Goal: Task Accomplishment & Management: Manage account settings

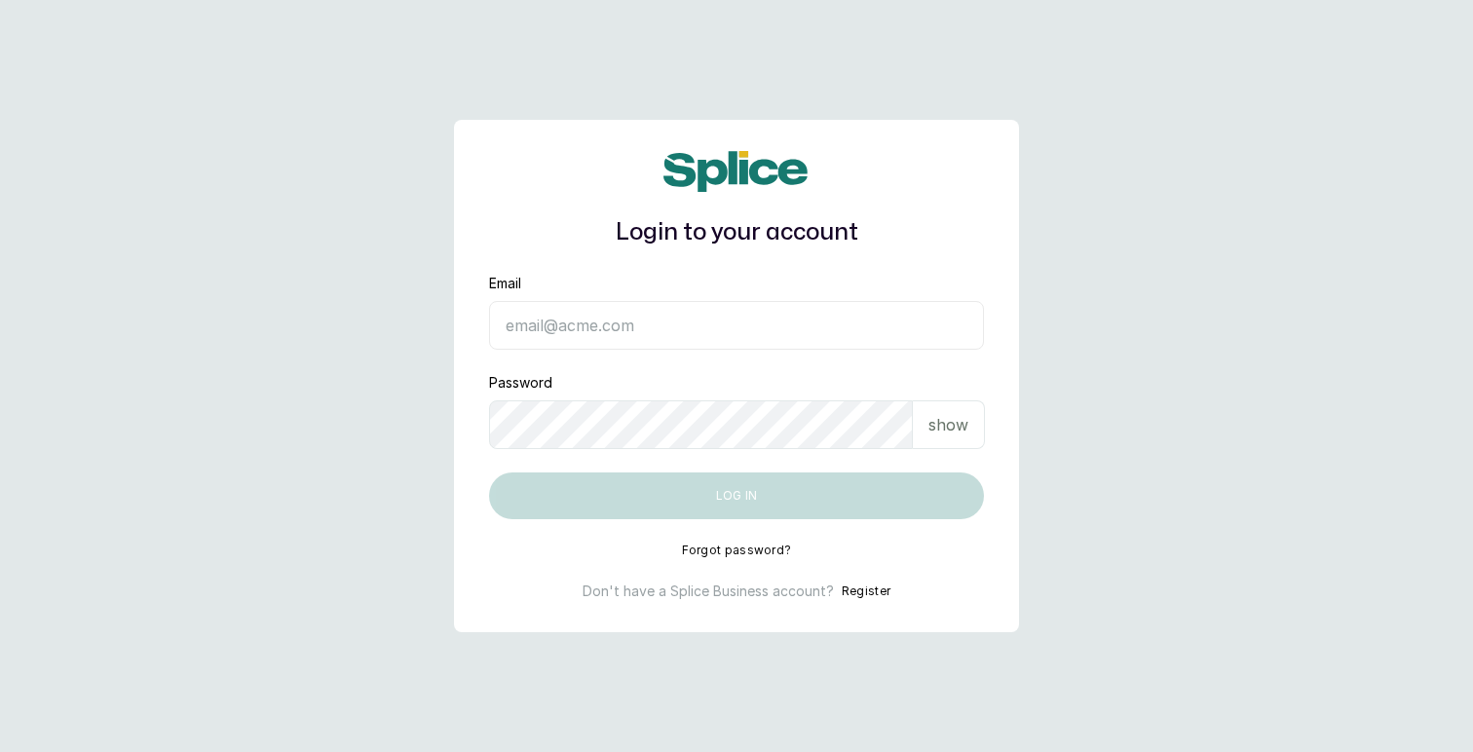
click at [721, 332] on input "Email" at bounding box center [736, 325] width 495 height 49
type input "layo@withsplice.com"
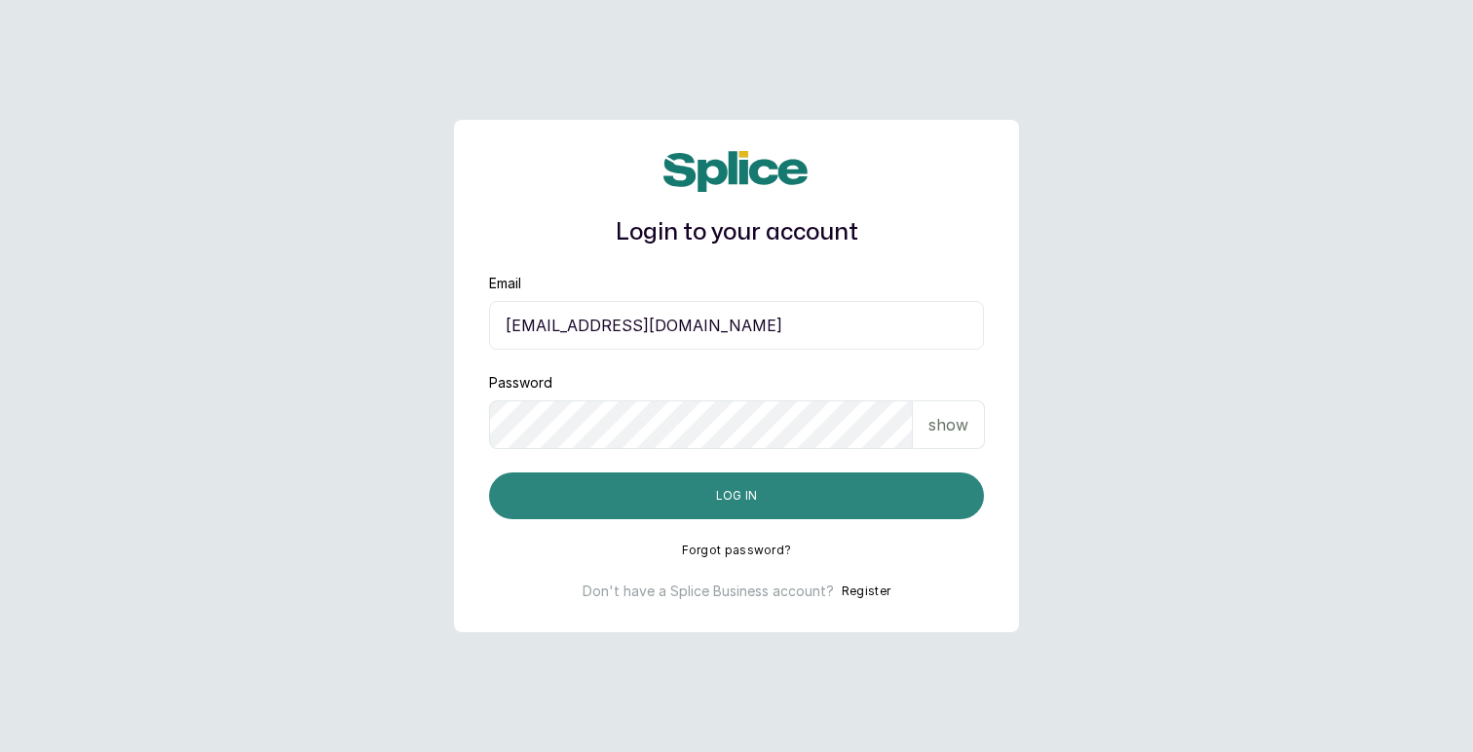
click at [768, 501] on button "Log in" at bounding box center [736, 495] width 495 height 47
click at [728, 496] on button "Log in" at bounding box center [736, 495] width 495 height 47
click at [748, 487] on button "Log in" at bounding box center [736, 495] width 495 height 47
click at [750, 485] on button "Log in" at bounding box center [736, 495] width 495 height 47
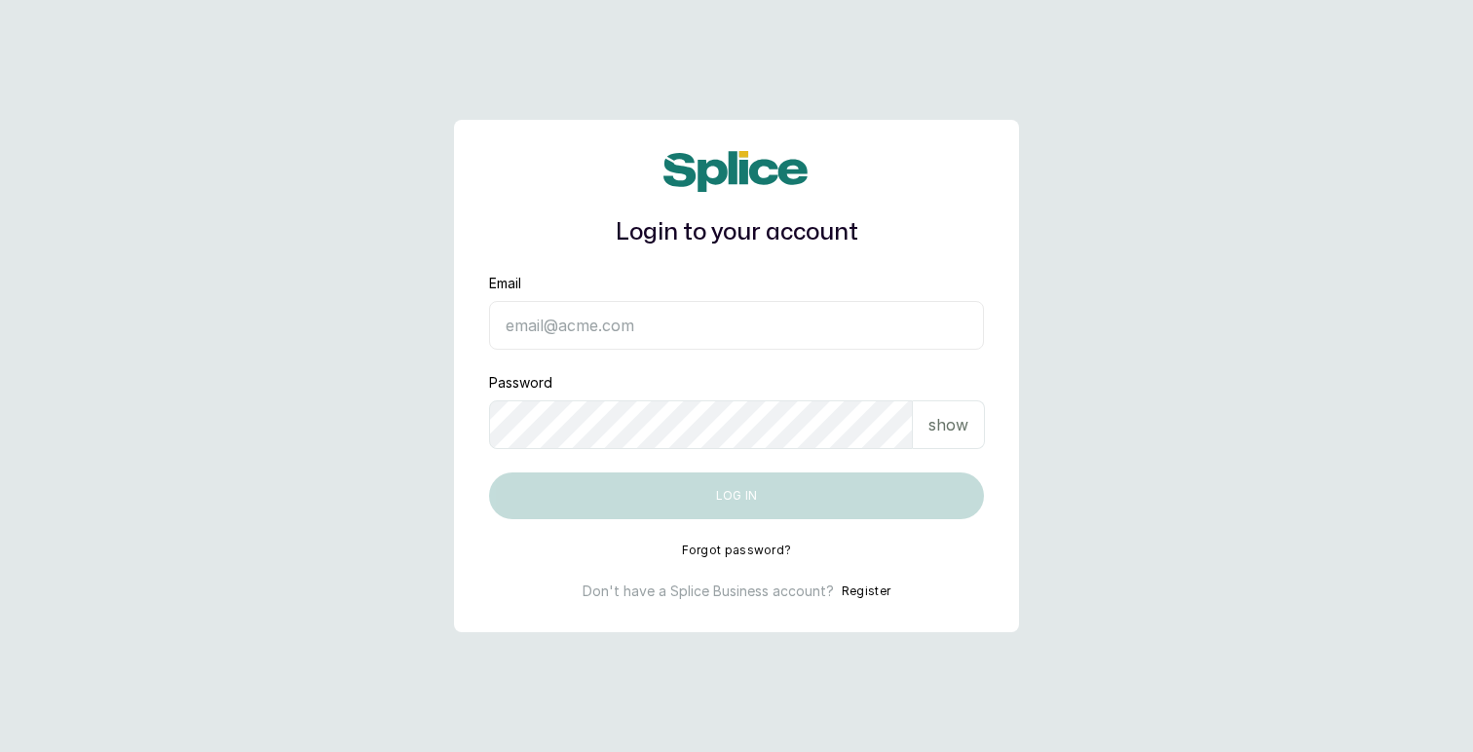
click at [731, 326] on input "Email" at bounding box center [736, 325] width 495 height 49
type input "[EMAIL_ADDRESS][DOMAIN_NAME]"
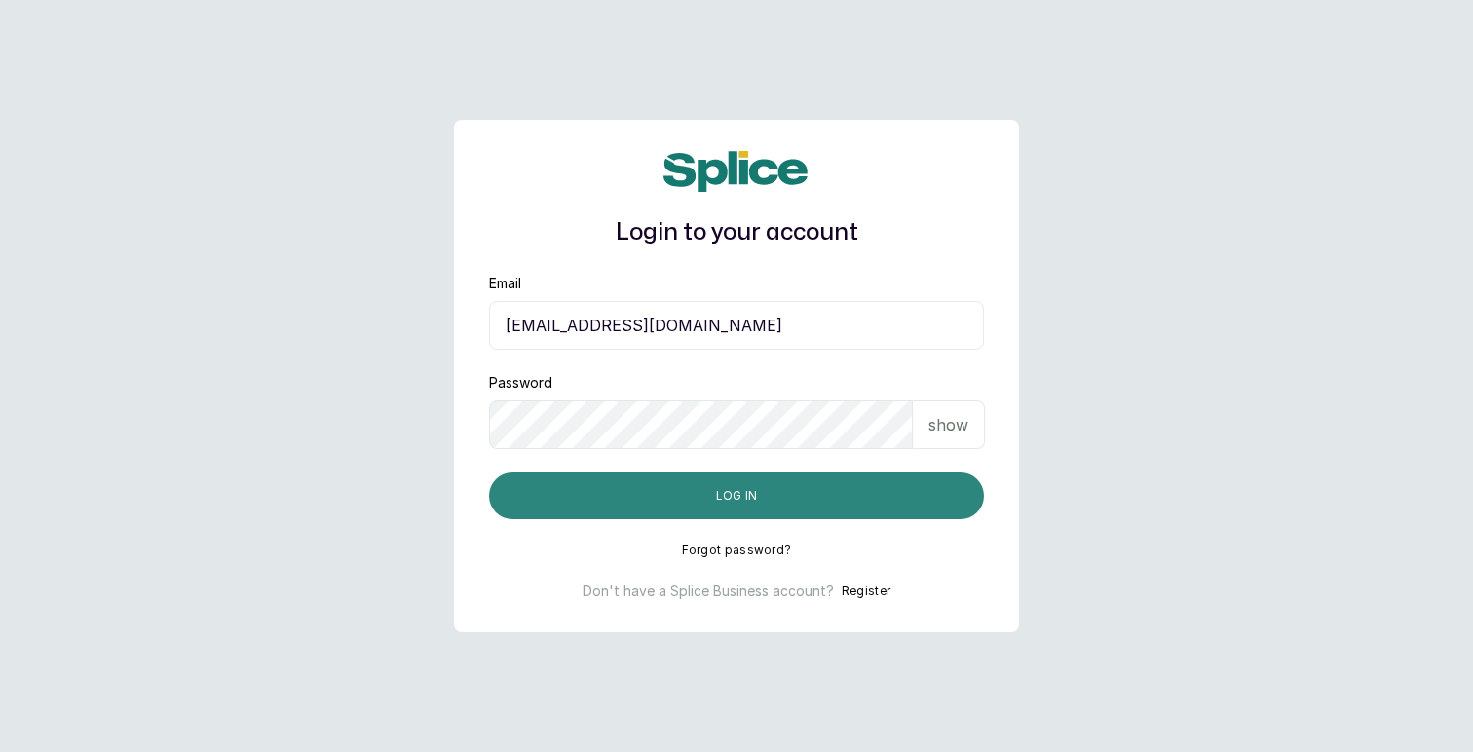
click at [712, 504] on button "Log in" at bounding box center [736, 495] width 495 height 47
click at [697, 496] on button "Log in" at bounding box center [736, 495] width 495 height 47
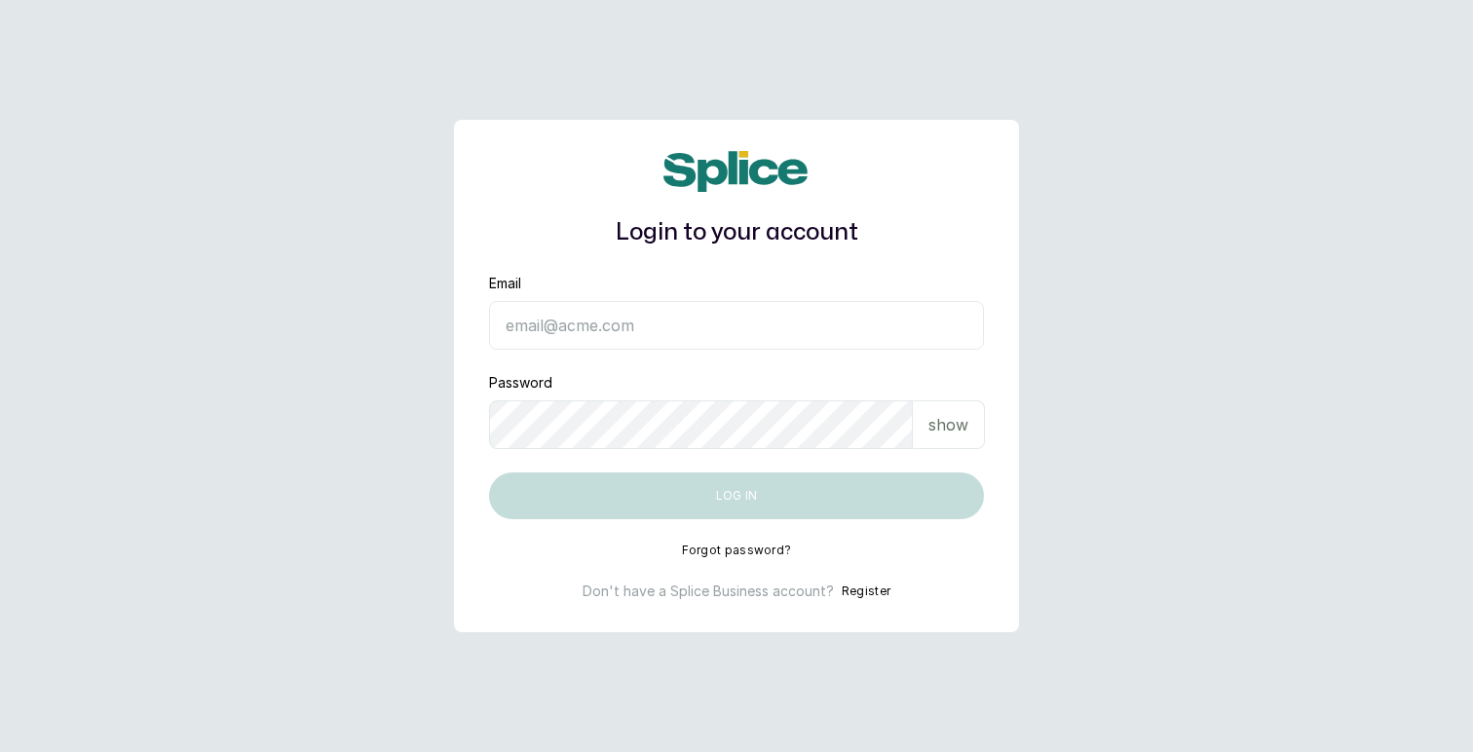
click at [586, 327] on input "Email" at bounding box center [736, 325] width 495 height 49
click at [705, 327] on input "Email" at bounding box center [736, 325] width 495 height 49
type input "[EMAIL_ADDRESS][DOMAIN_NAME]"
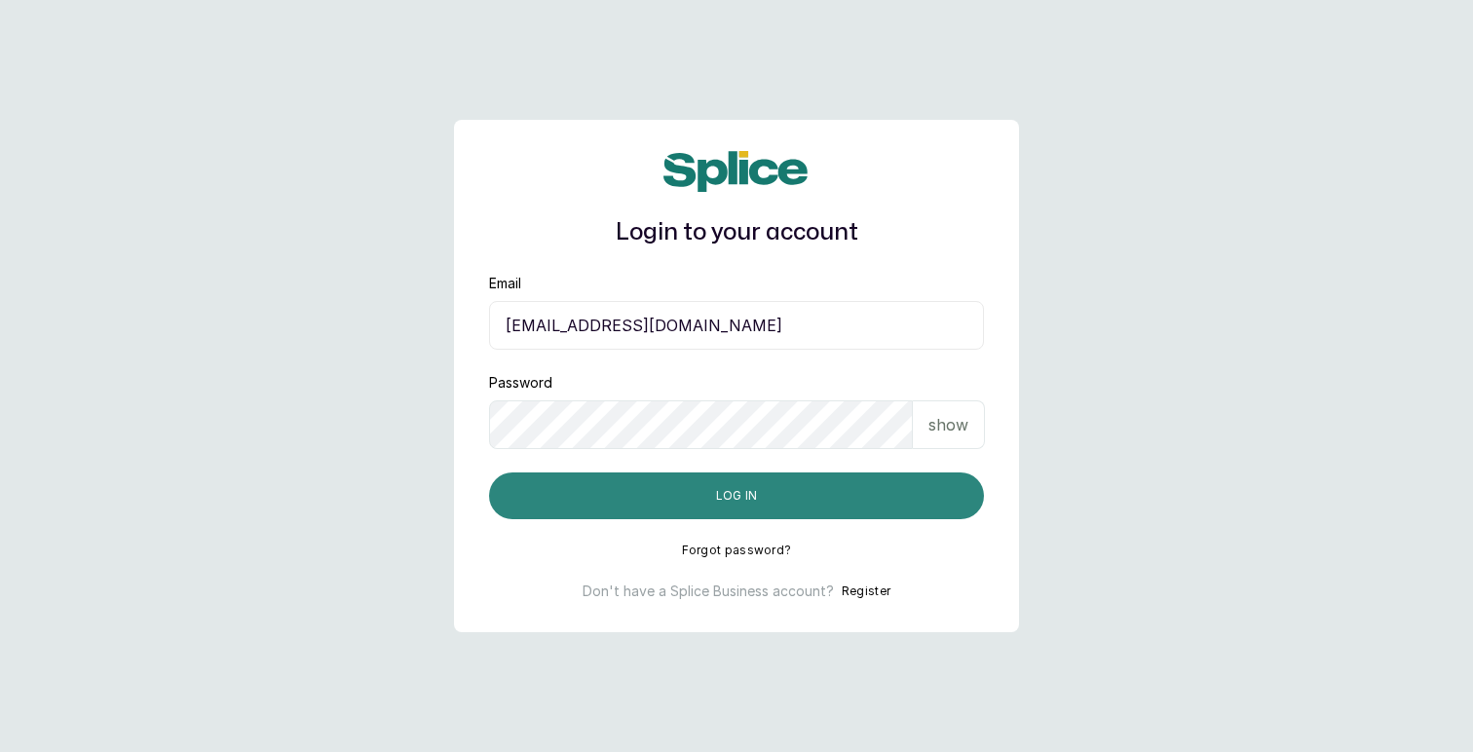
click at [789, 487] on button "Log in" at bounding box center [736, 495] width 495 height 47
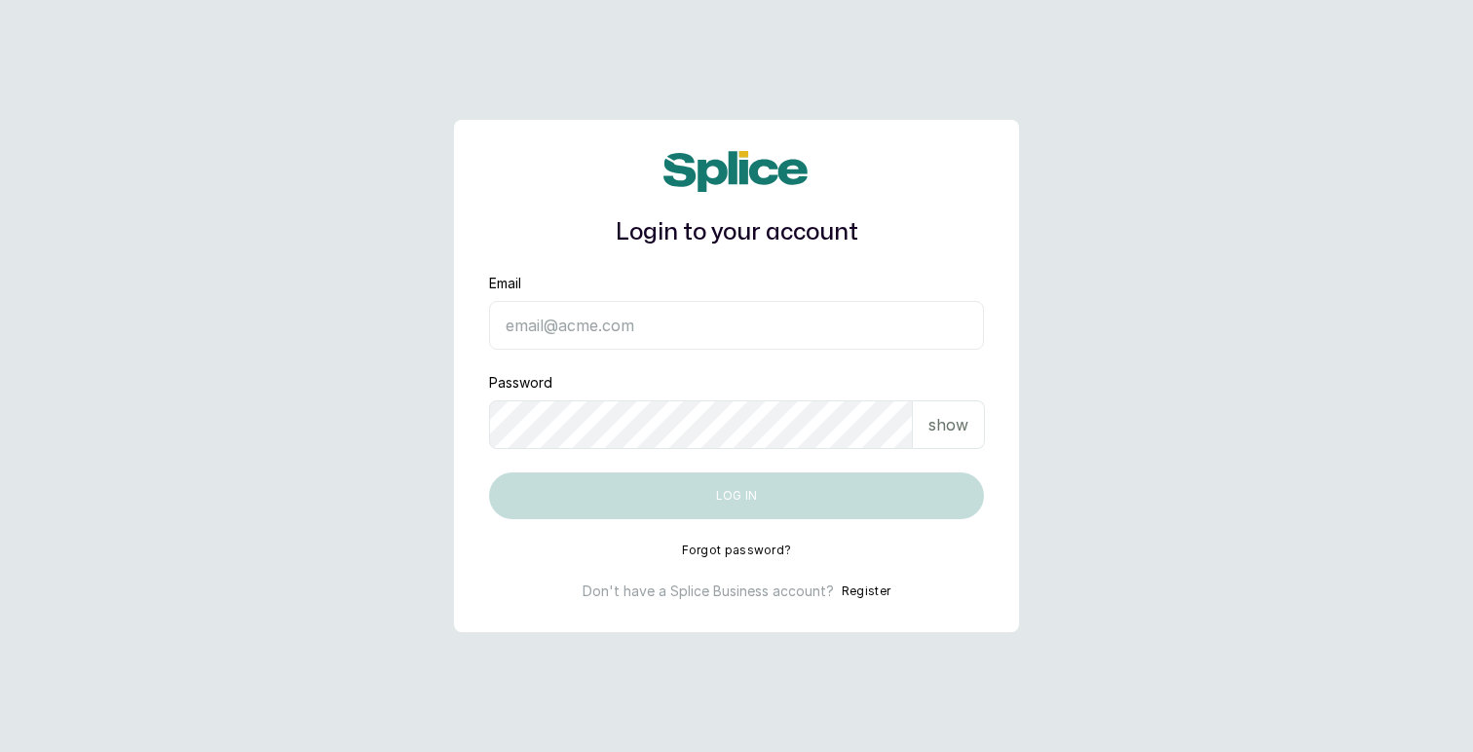
click at [710, 318] on input "Email" at bounding box center [736, 325] width 495 height 49
type input "[EMAIL_ADDRESS][DOMAIN_NAME]"
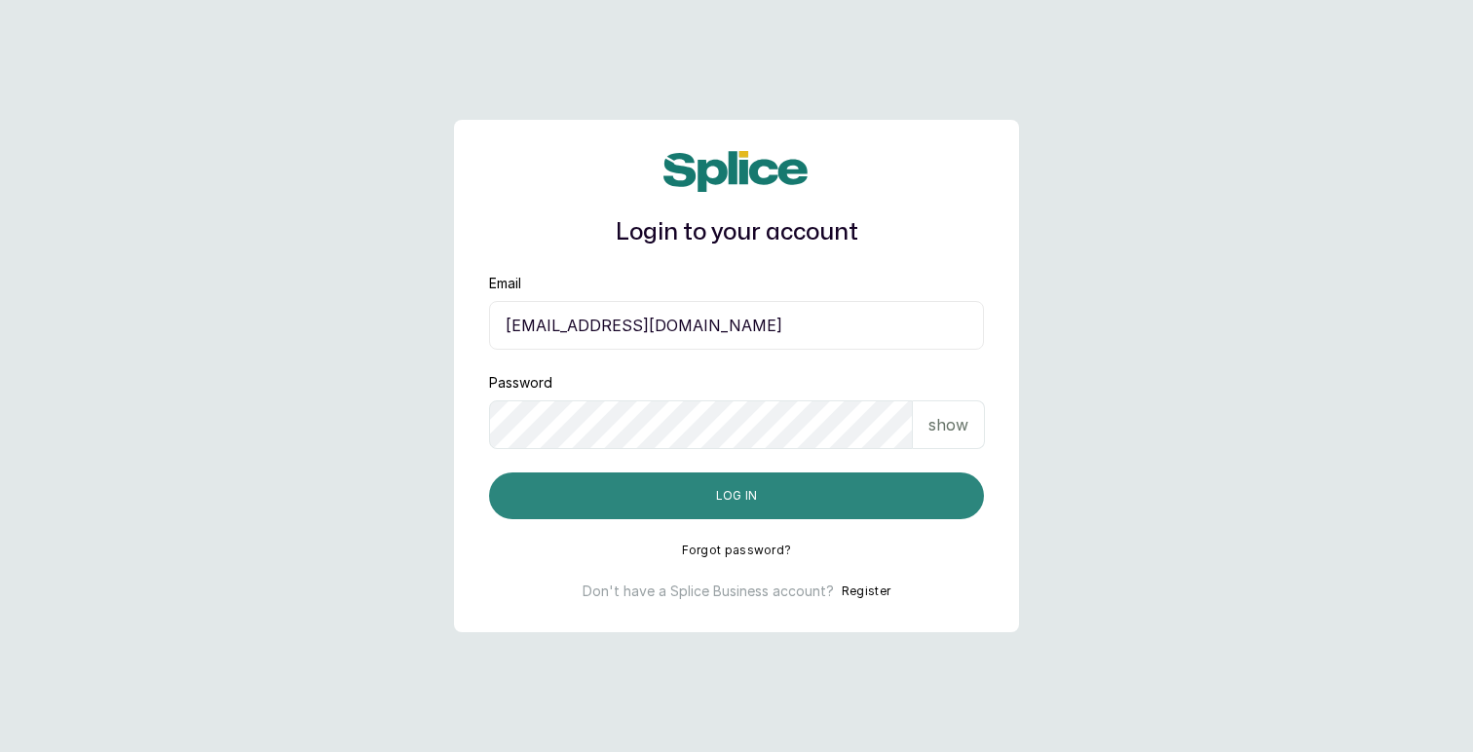
click at [679, 490] on button "Log in" at bounding box center [736, 495] width 495 height 47
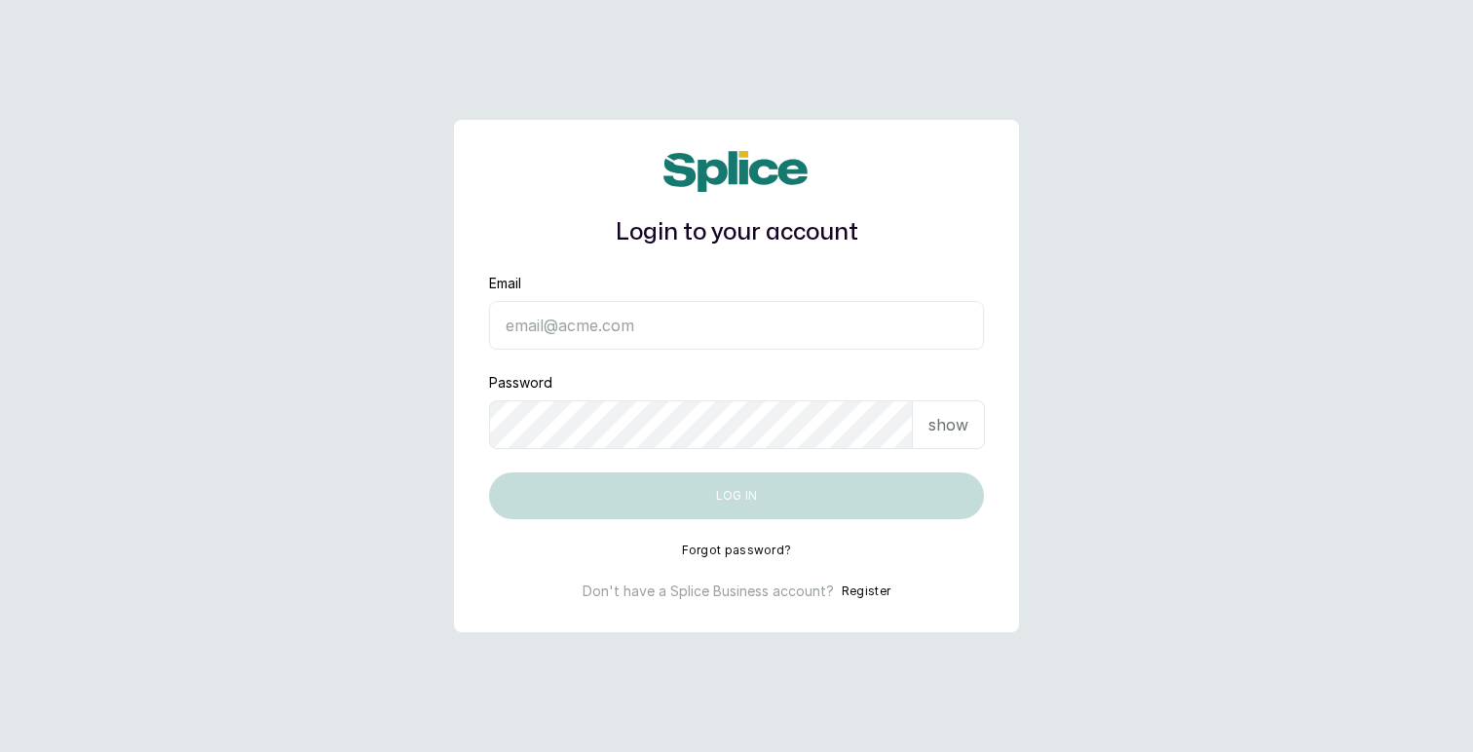
type input "[EMAIL_ADDRESS][DOMAIN_NAME]"
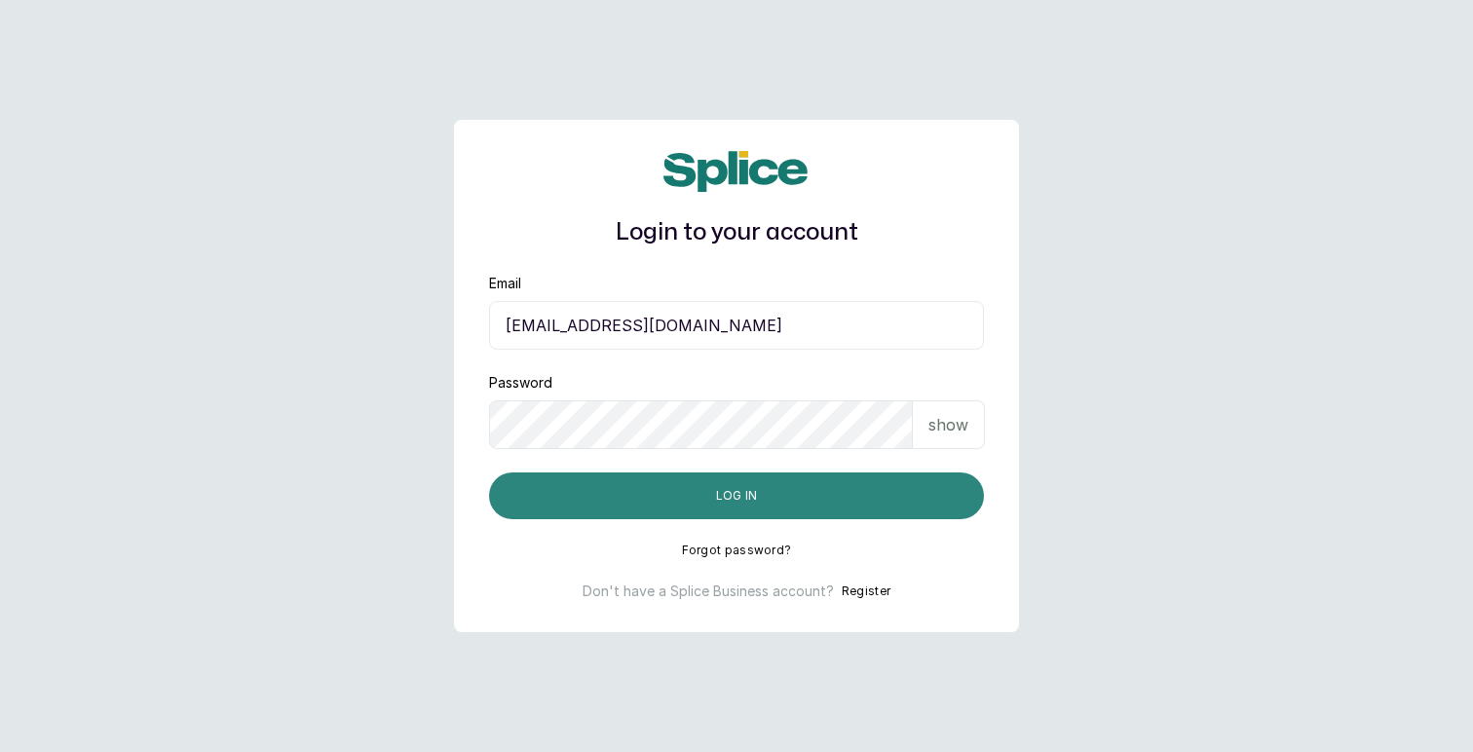
click at [704, 506] on button "Log in" at bounding box center [736, 495] width 495 height 47
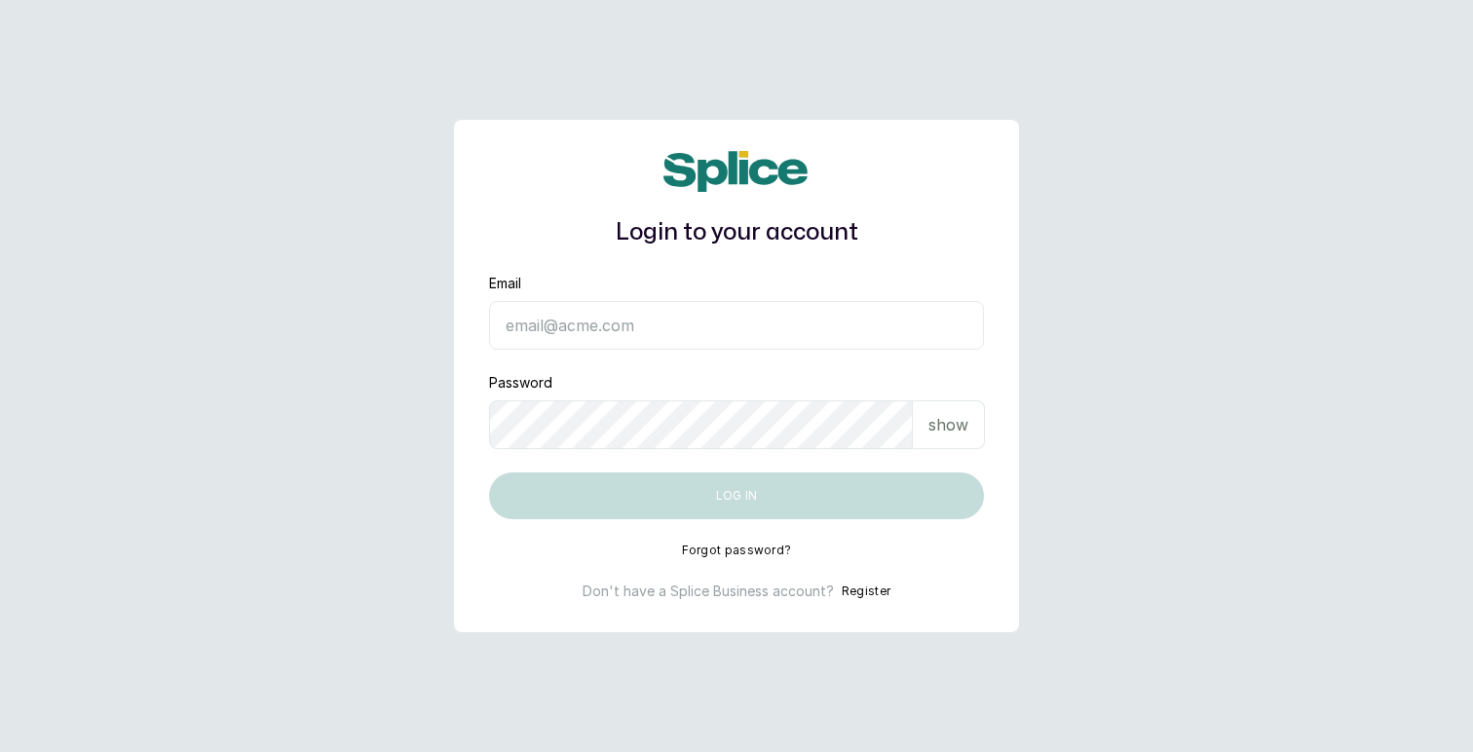
click at [693, 322] on input "Email" at bounding box center [736, 325] width 495 height 49
type input "[EMAIL_ADDRESS][DOMAIN_NAME]"
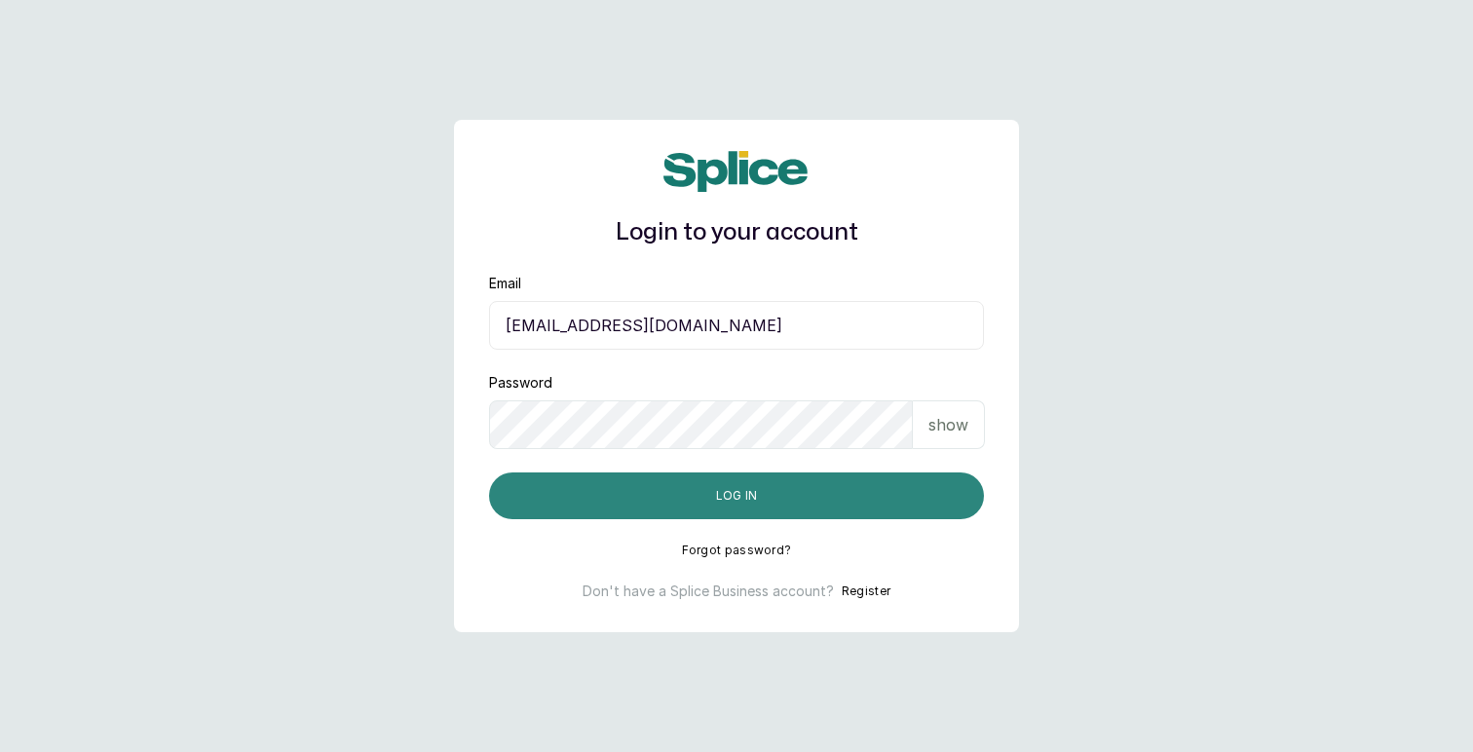
click at [692, 501] on button "Log in" at bounding box center [736, 495] width 495 height 47
click at [747, 499] on button "Log in" at bounding box center [736, 495] width 495 height 47
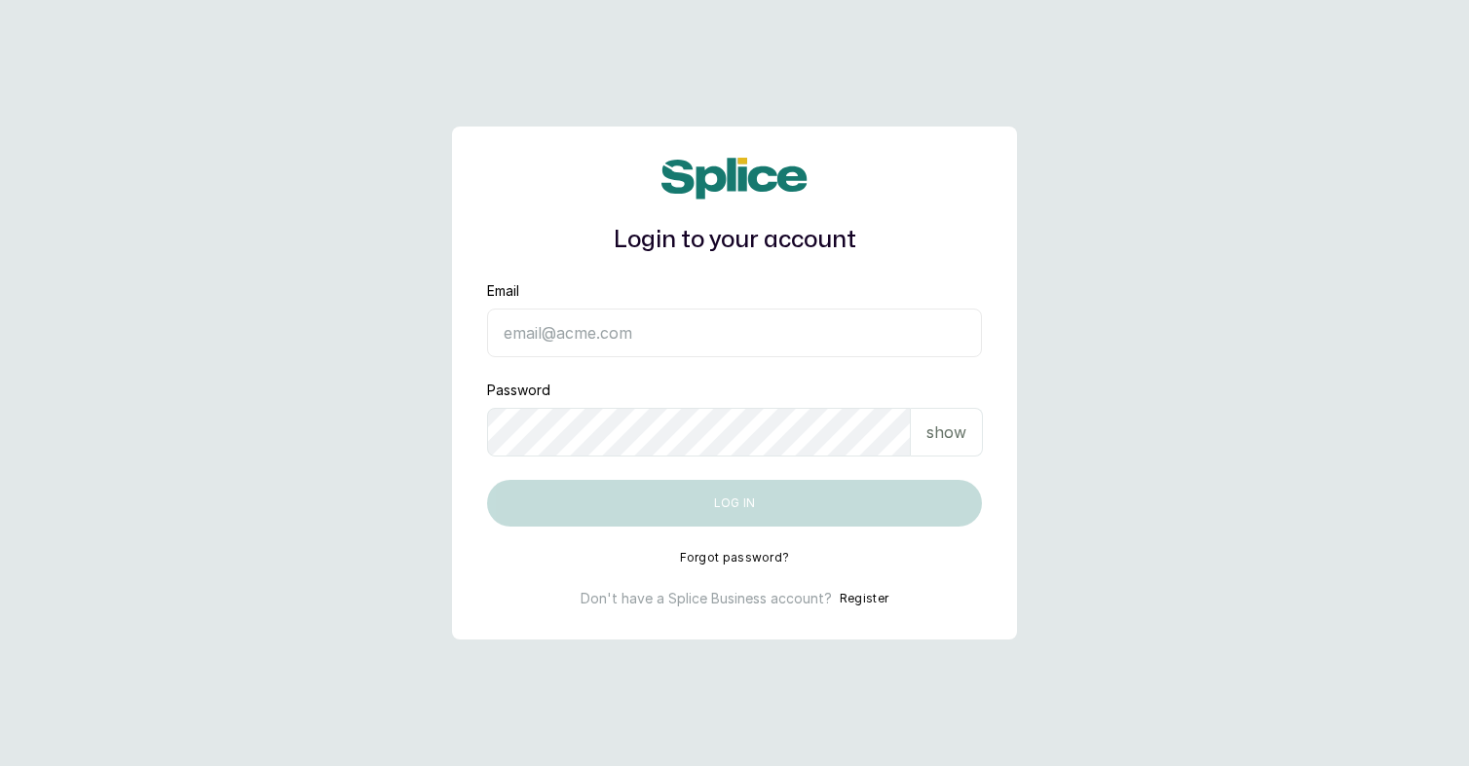
click at [694, 338] on input "Email" at bounding box center [734, 333] width 495 height 49
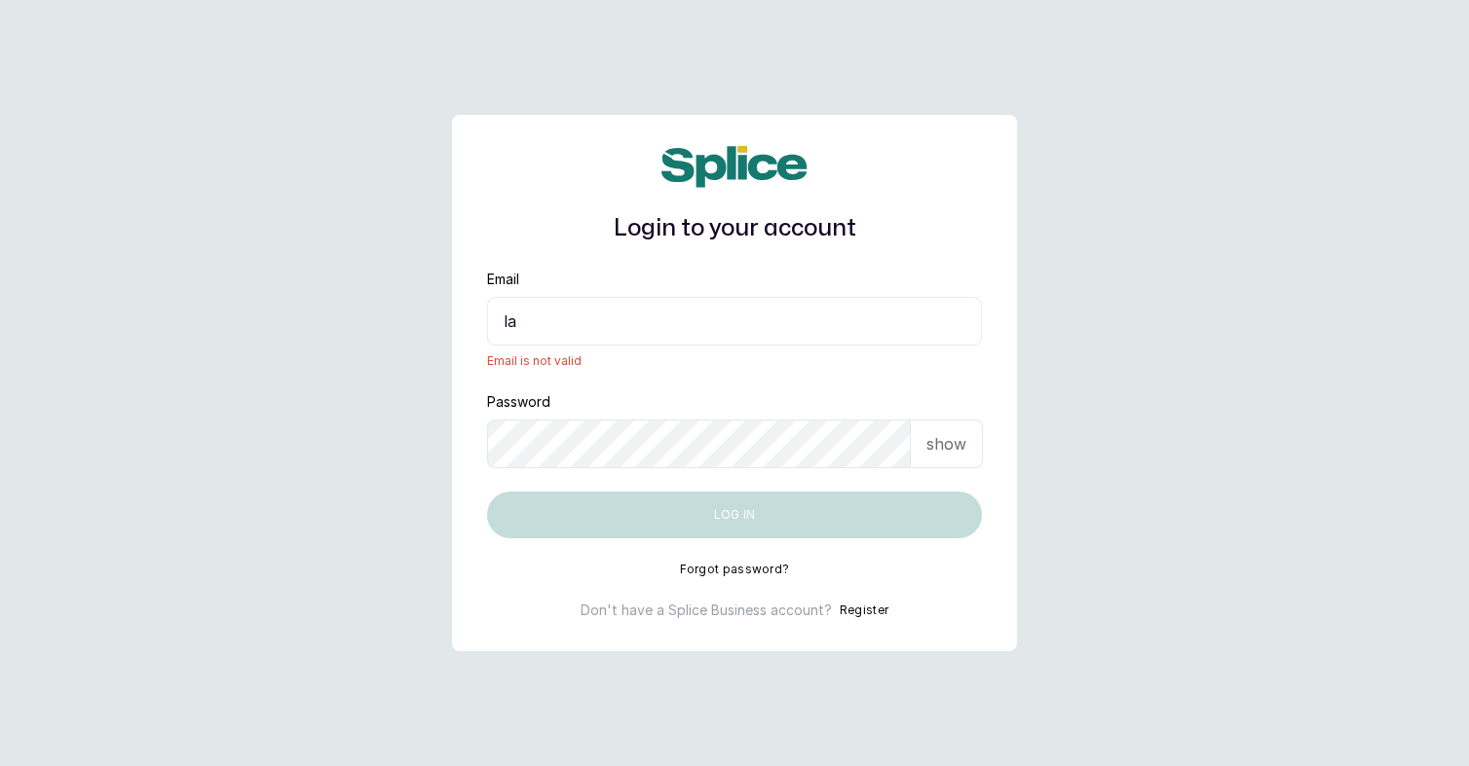
type input "[EMAIL_ADDRESS][DOMAIN_NAME]"
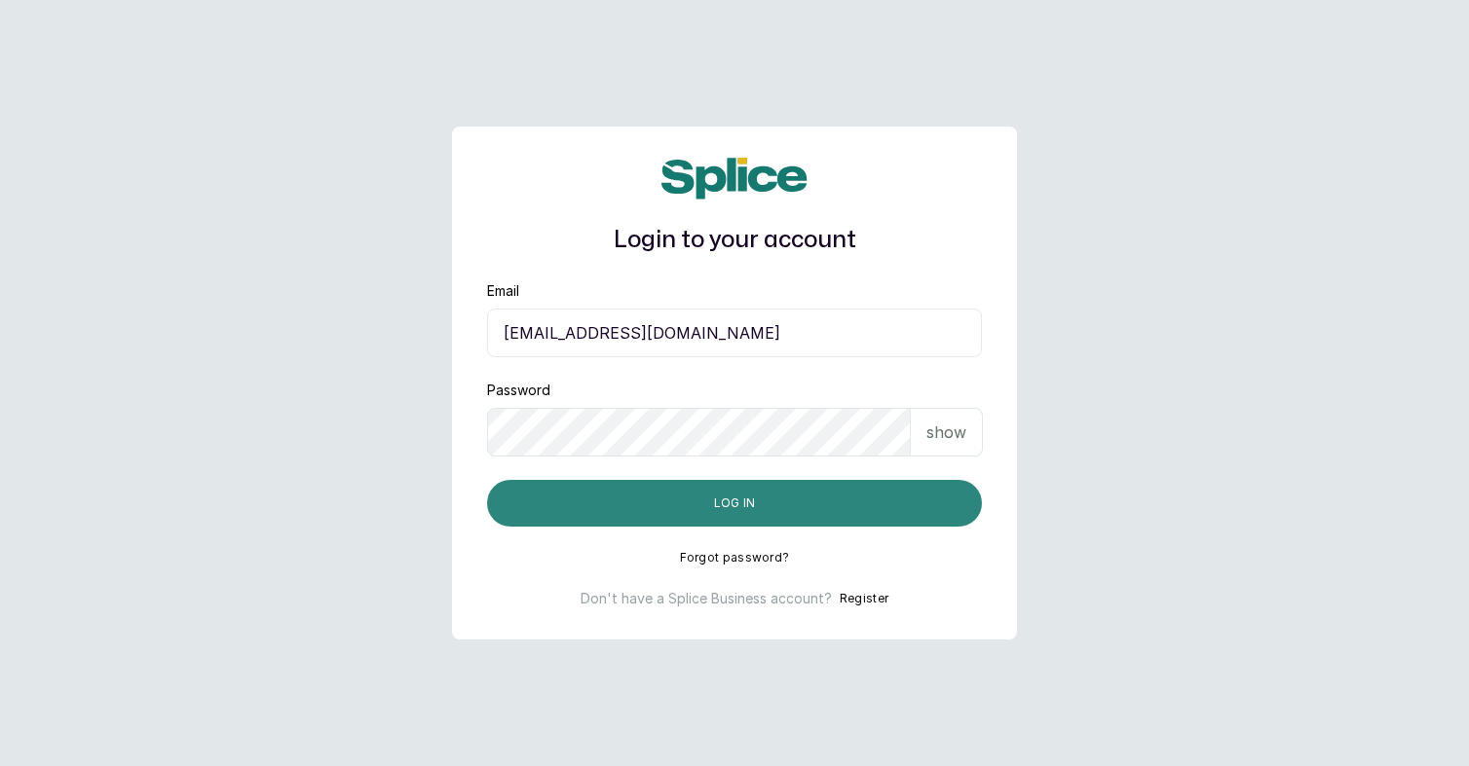
click at [670, 506] on button "Log in" at bounding box center [734, 503] width 495 height 47
click at [881, 180] on div "Login to your account" at bounding box center [734, 207] width 495 height 99
click at [708, 497] on button "Log in" at bounding box center [734, 503] width 495 height 47
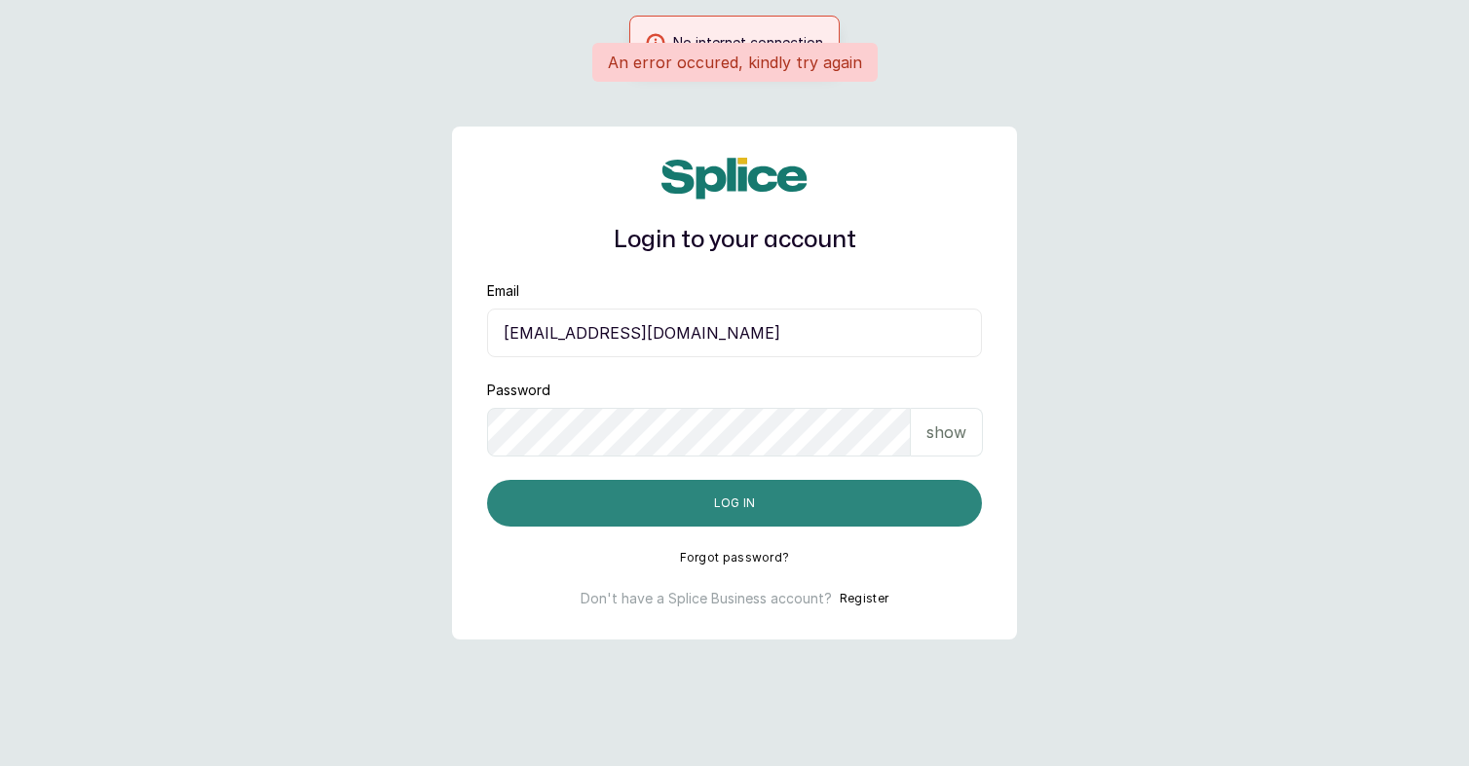
click at [731, 505] on button "Log in" at bounding box center [734, 503] width 495 height 47
click at [755, 510] on button "Log in" at bounding box center [734, 503] width 495 height 47
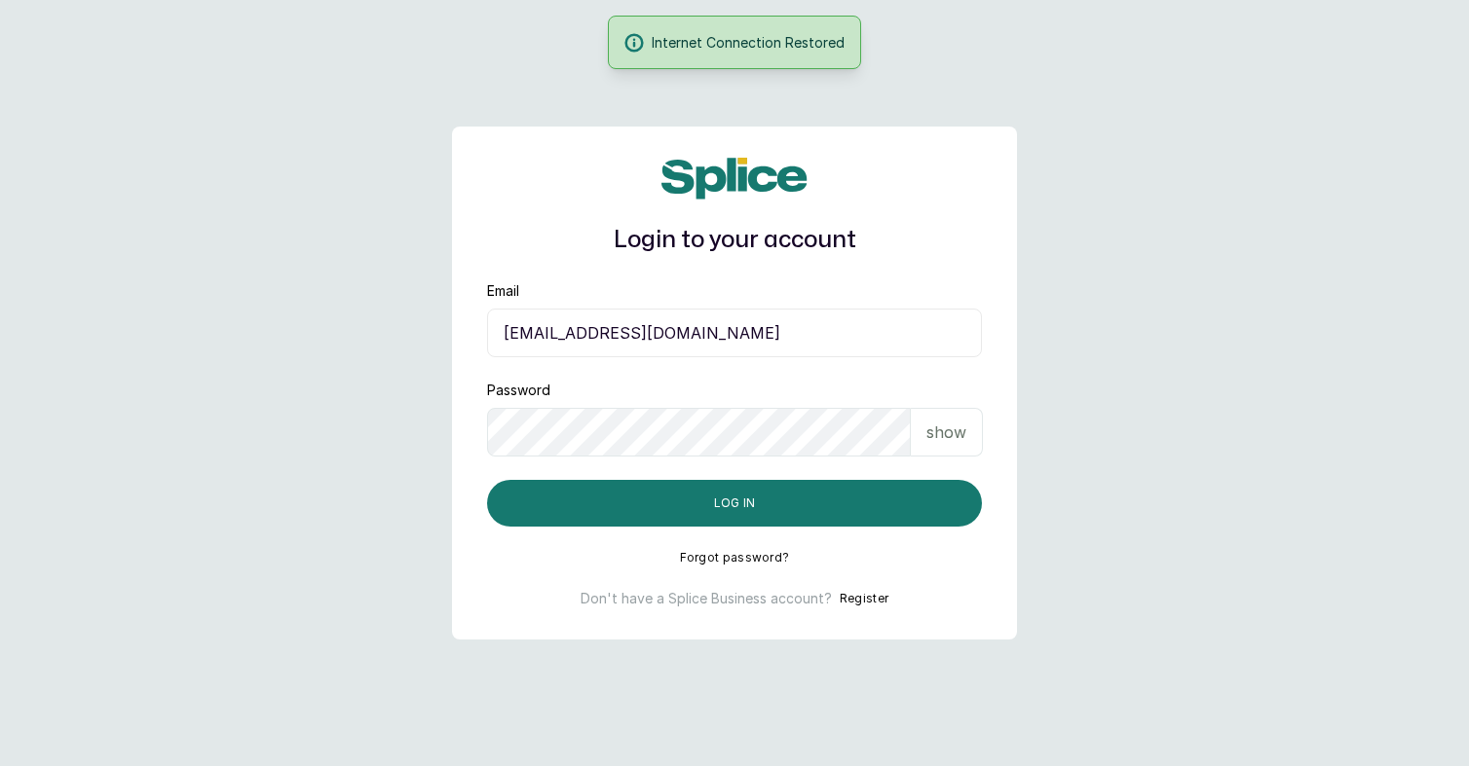
click at [908, 189] on div "Login to your account" at bounding box center [734, 207] width 495 height 99
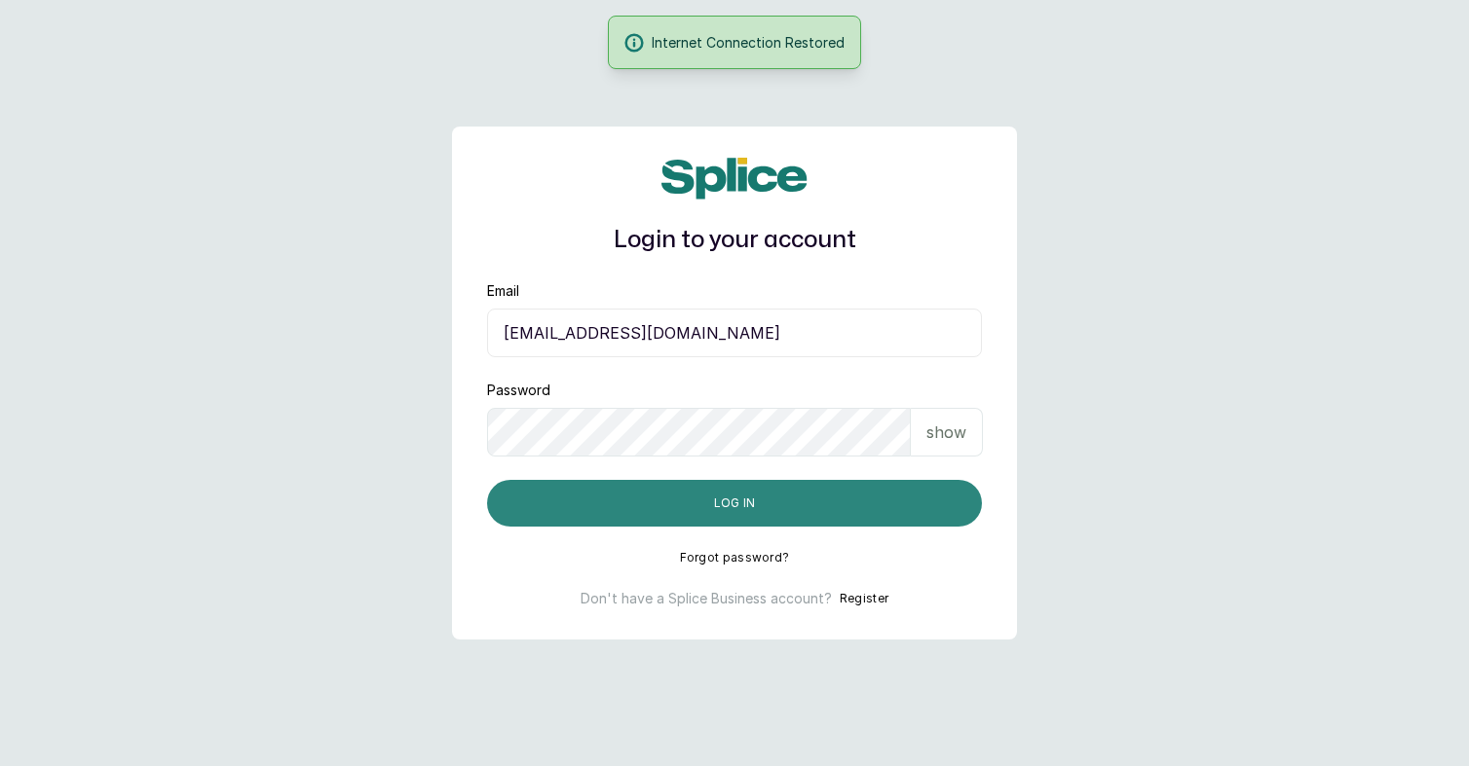
click at [754, 503] on button "Log in" at bounding box center [734, 503] width 495 height 47
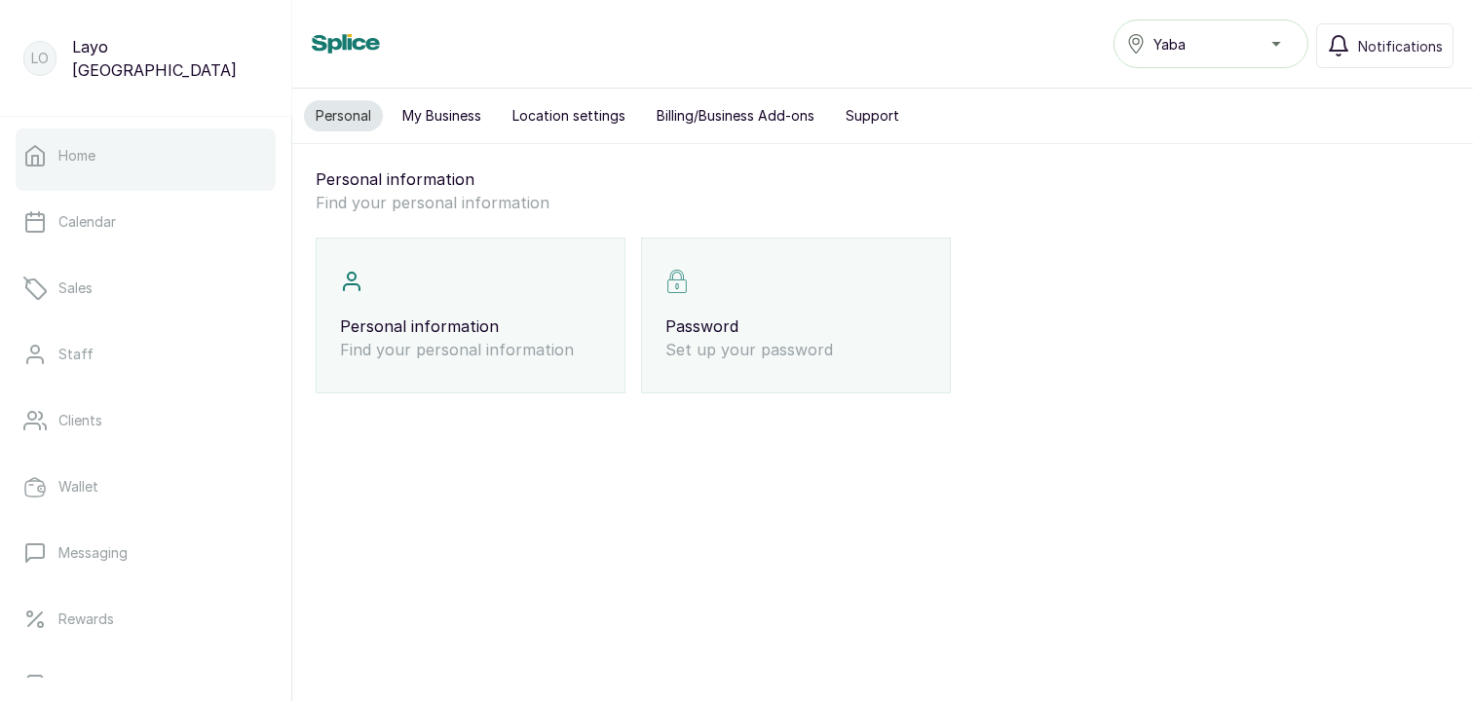
click at [90, 157] on p "Home" at bounding box center [76, 155] width 37 height 19
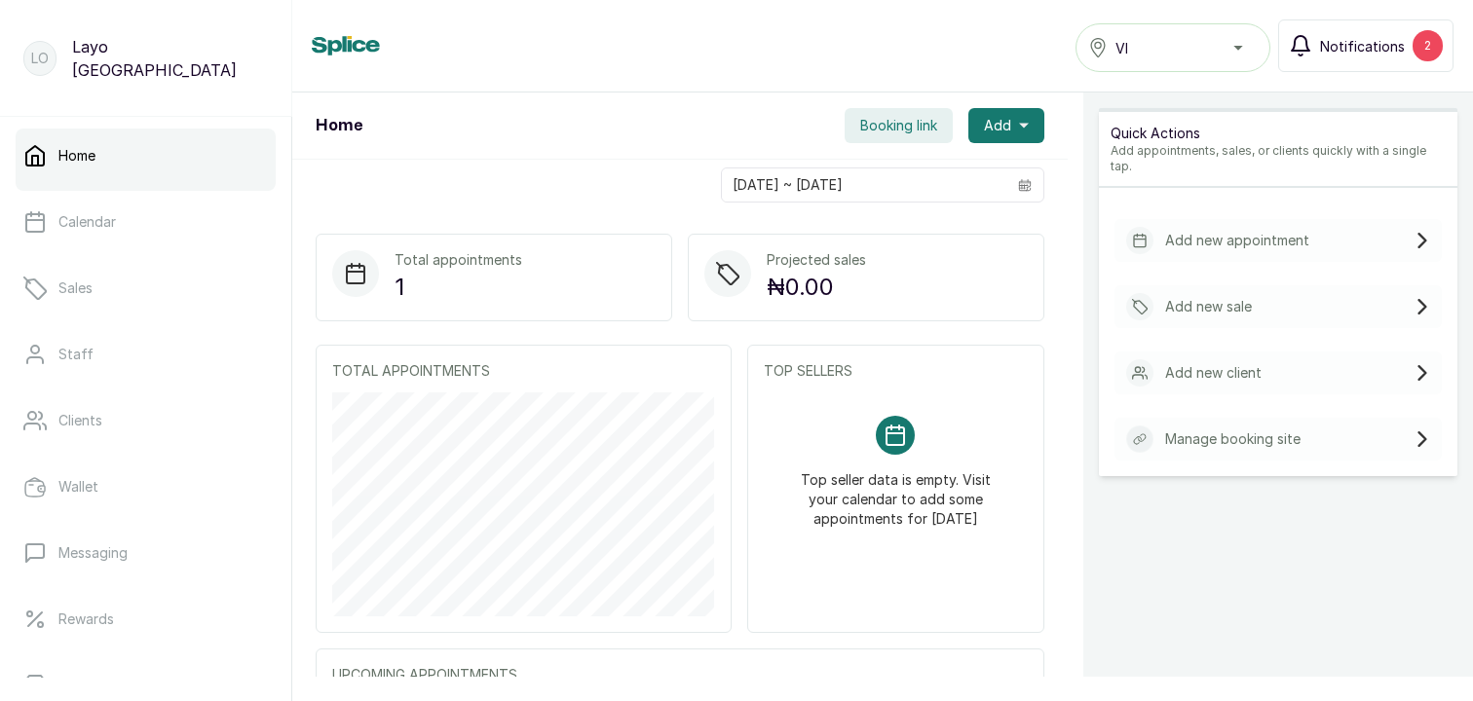
click at [1373, 56] on button "Notifications 2" at bounding box center [1365, 45] width 175 height 53
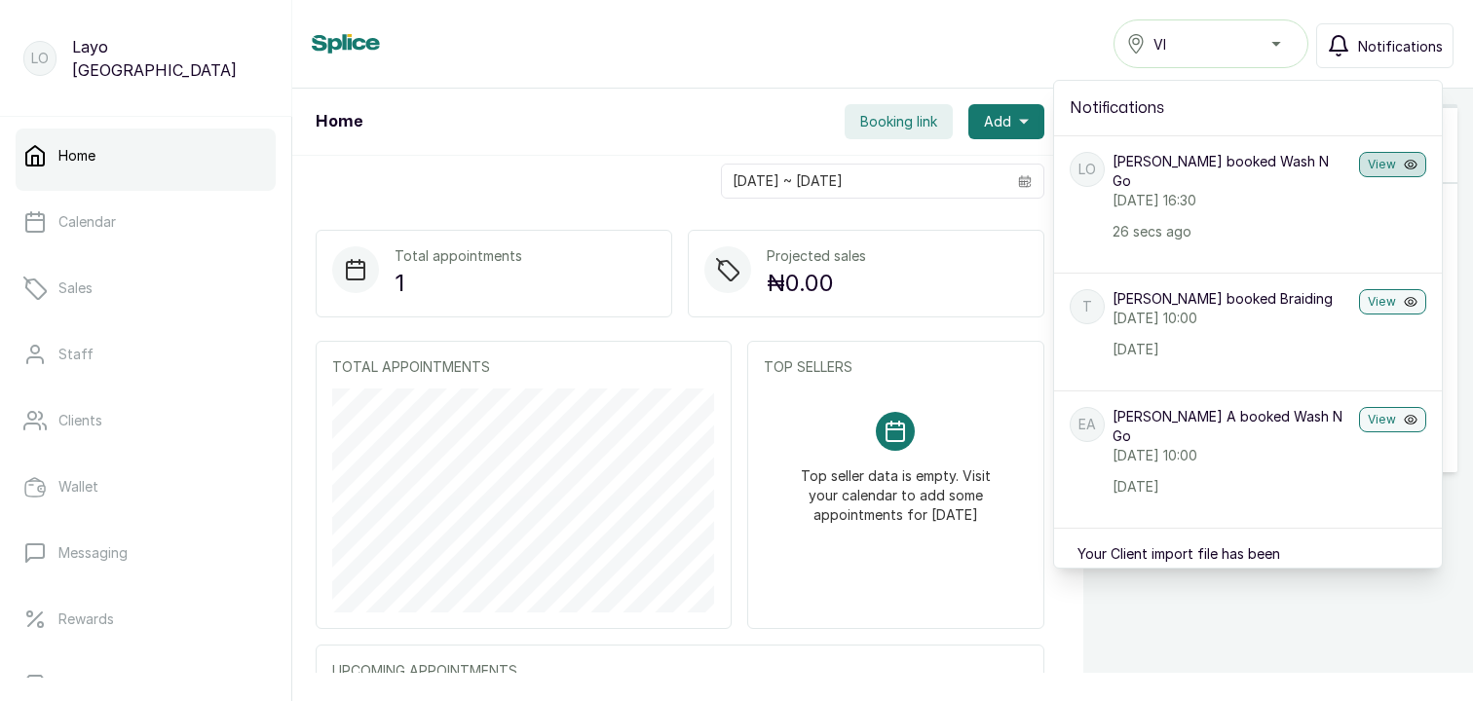
click at [1404, 164] on button "View" at bounding box center [1392, 164] width 67 height 25
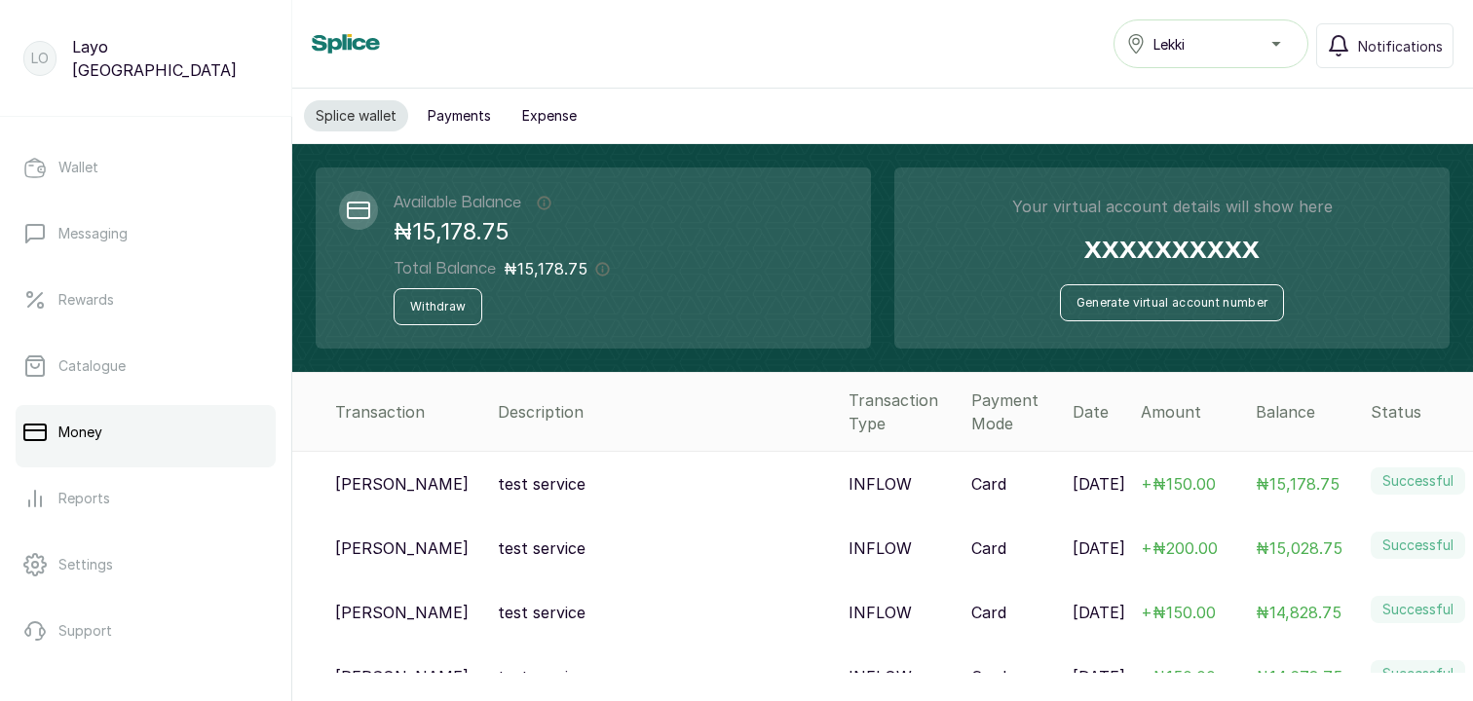
scroll to position [378, 0]
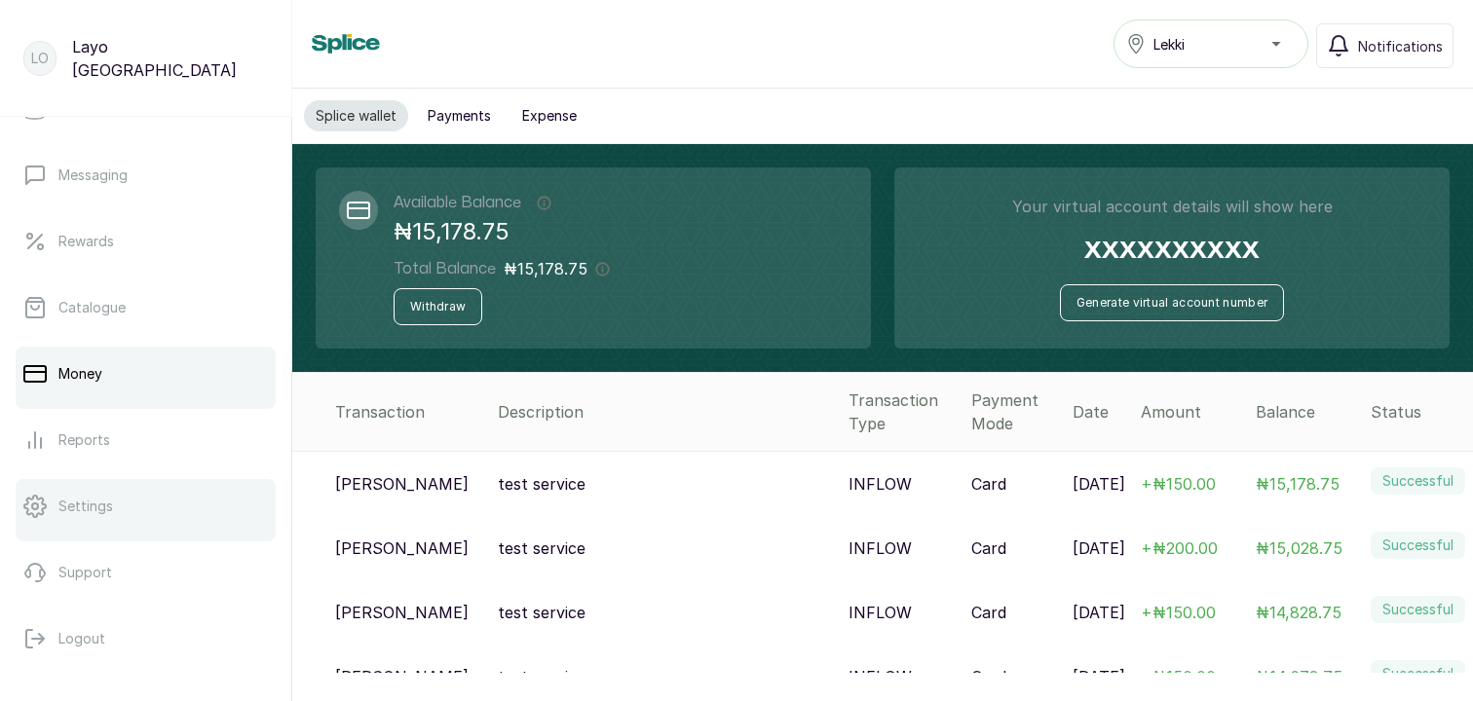
click at [88, 506] on p "Settings" at bounding box center [85, 506] width 55 height 19
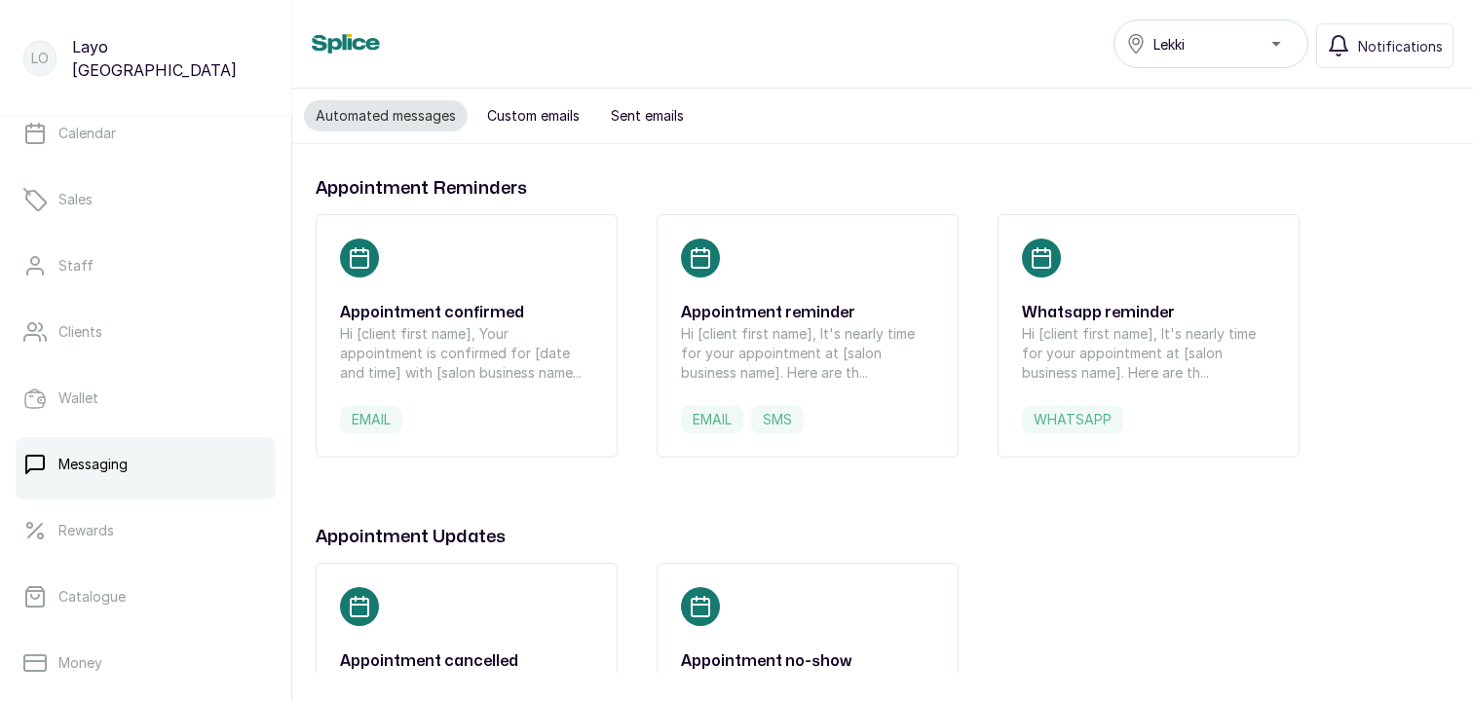
scroll to position [131, 0]
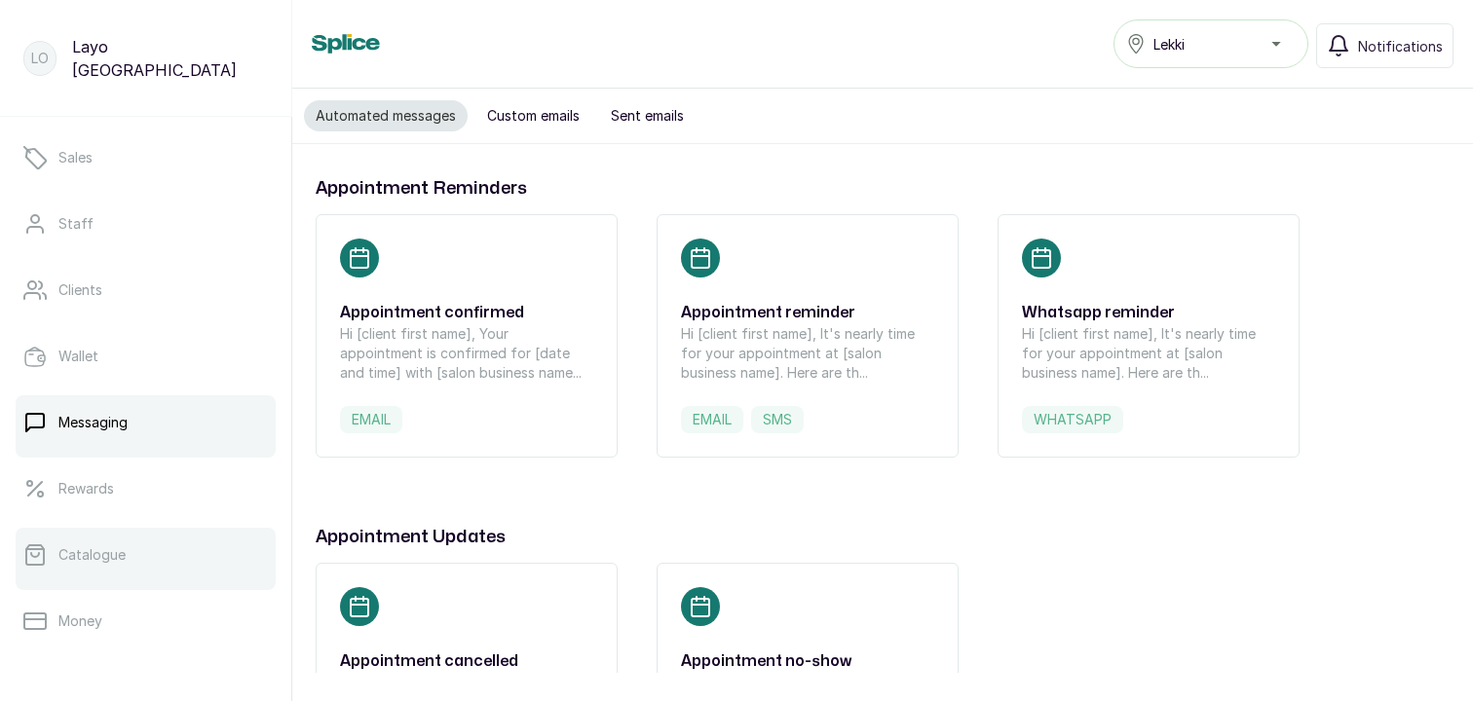
click at [88, 548] on p "Catalogue" at bounding box center [91, 554] width 67 height 19
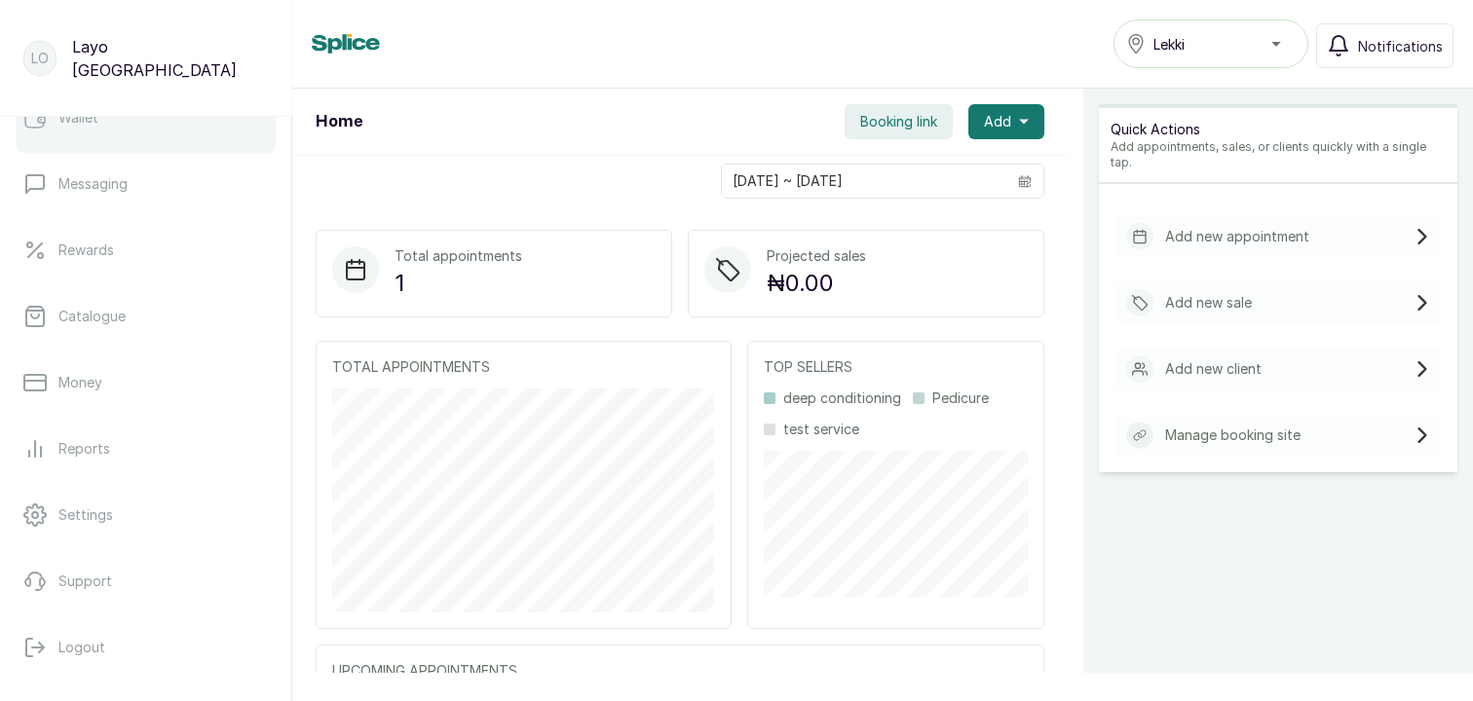
scroll to position [373, 0]
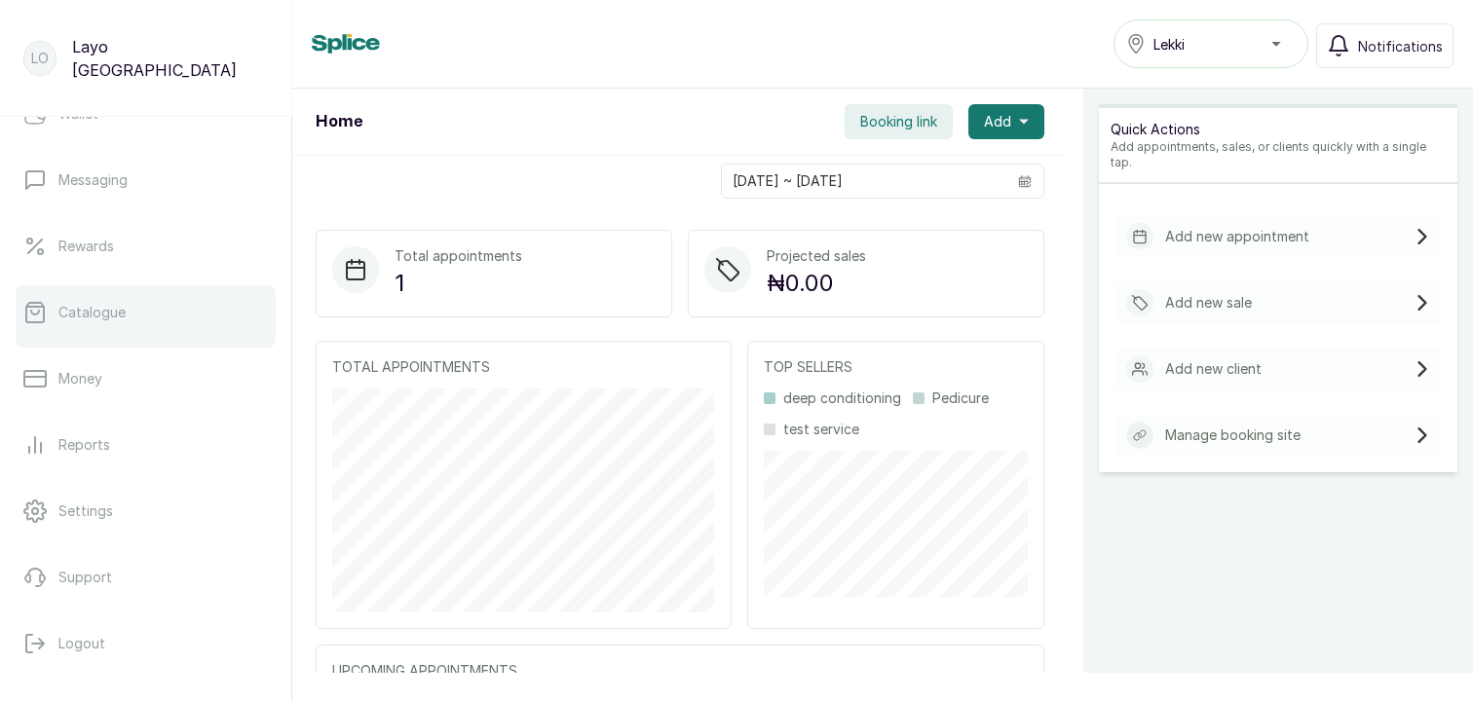
click at [104, 313] on p "Catalogue" at bounding box center [91, 312] width 67 height 19
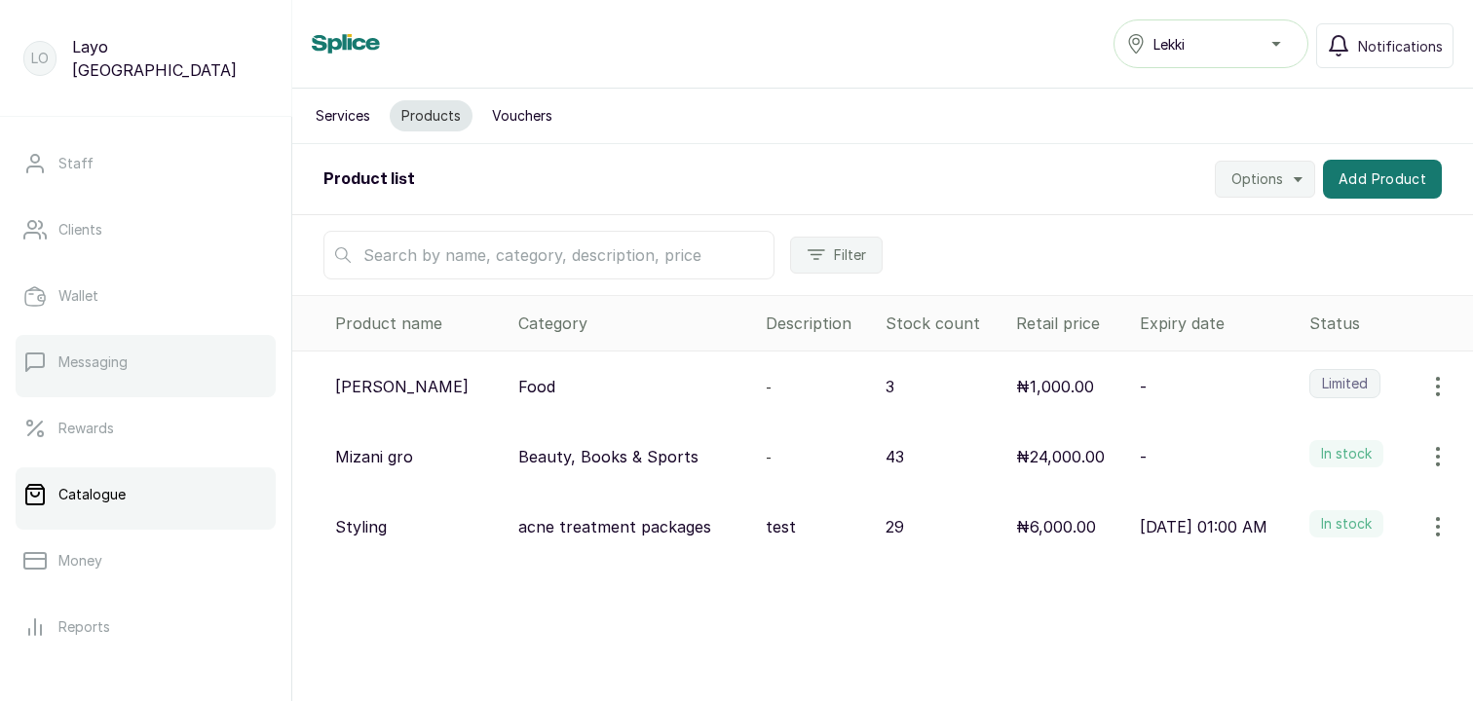
scroll to position [205, 0]
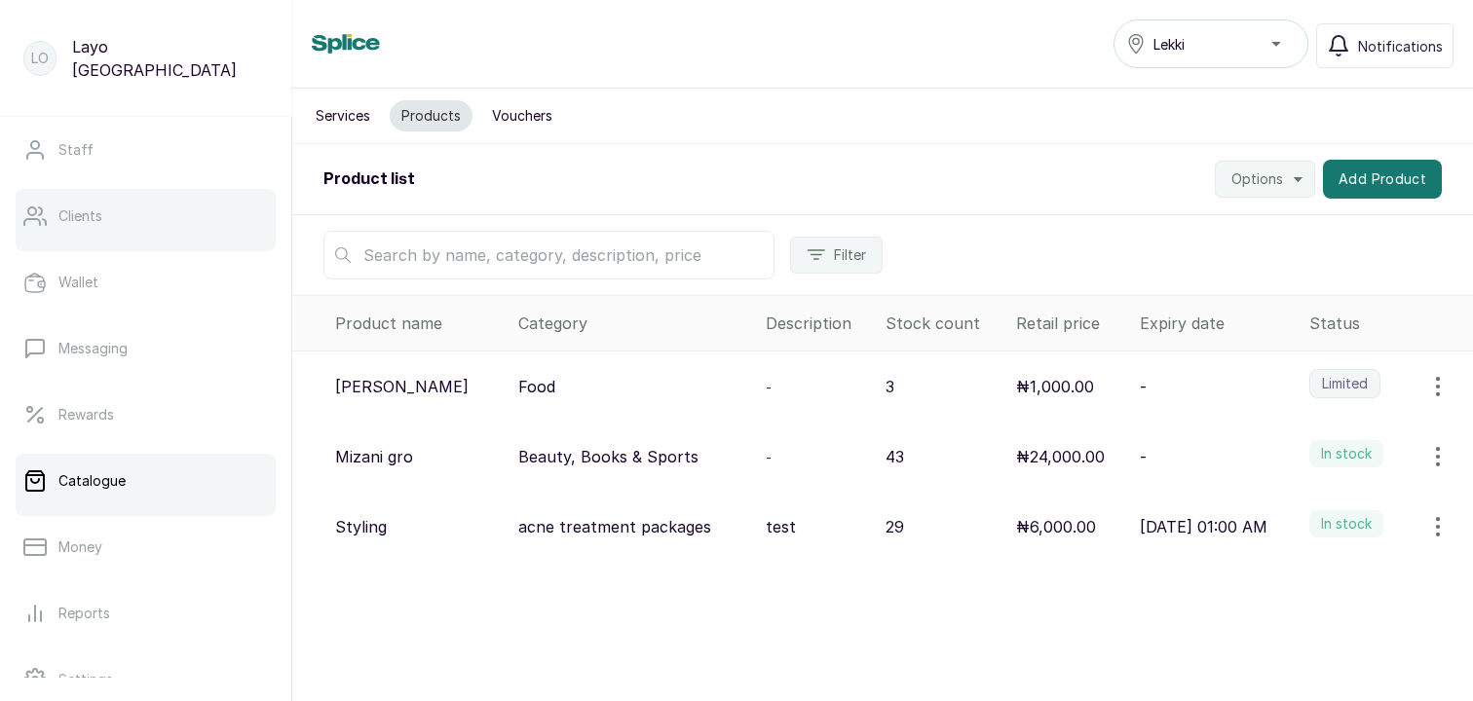
click at [110, 212] on link "Clients" at bounding box center [146, 216] width 260 height 55
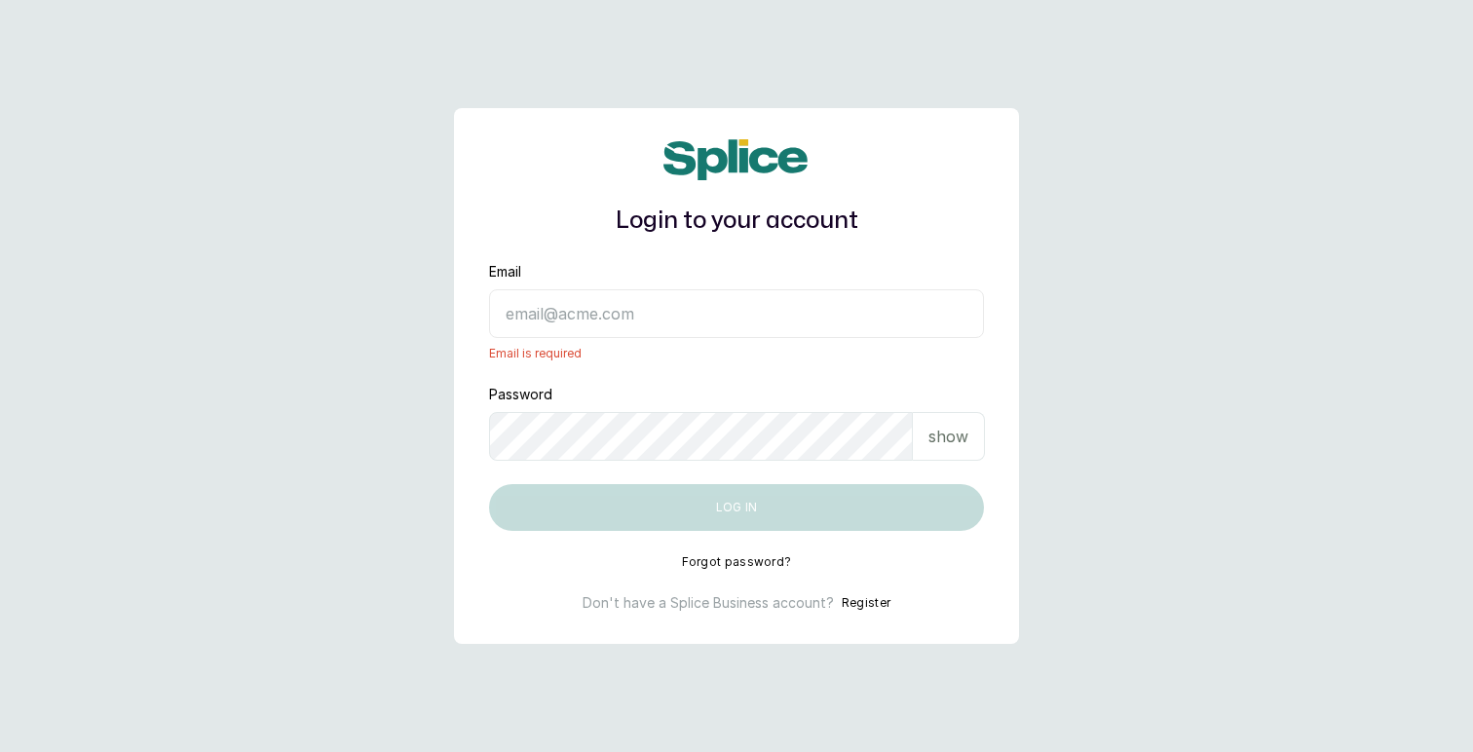
click at [783, 322] on input "Email" at bounding box center [736, 313] width 495 height 49
paste input "[EMAIL_ADDRESS][DOMAIN_NAME]"
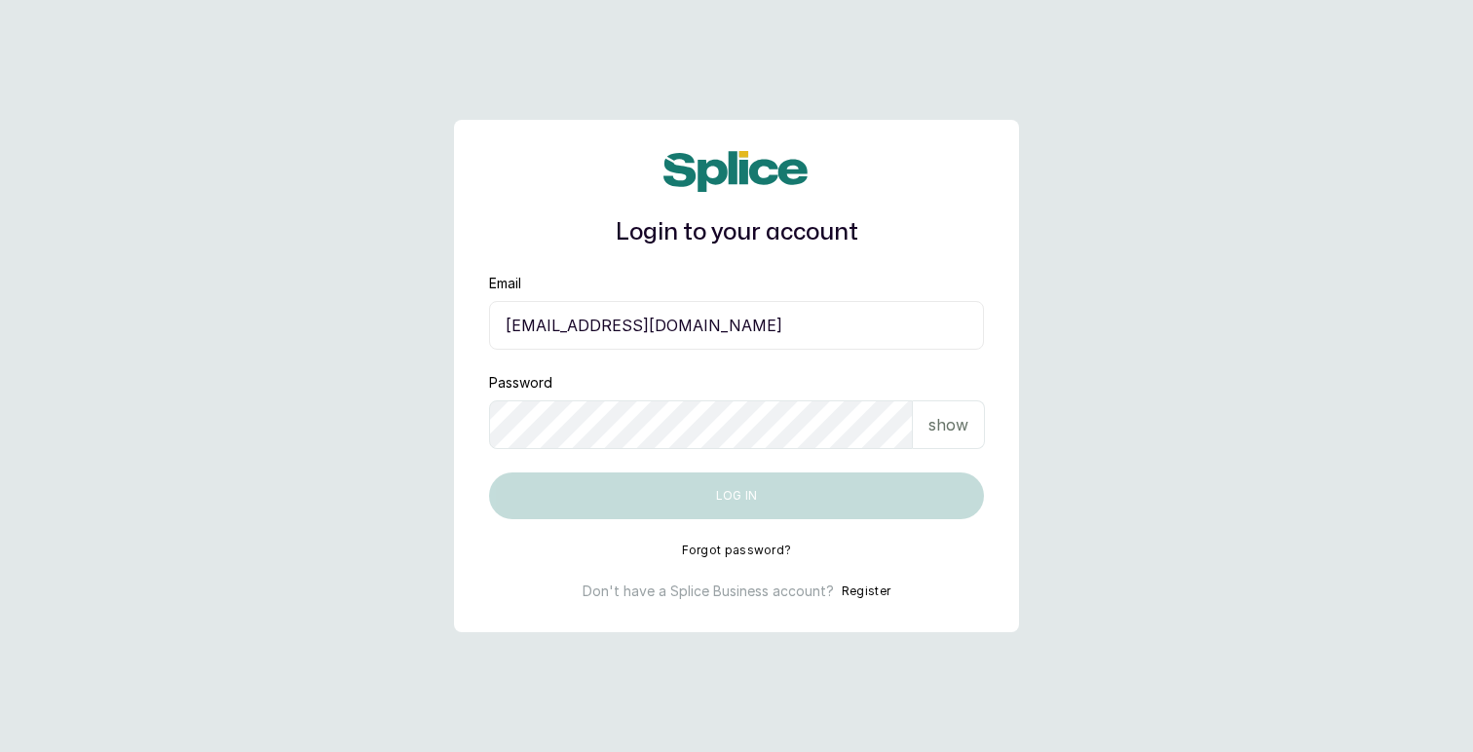
type input "[EMAIL_ADDRESS][DOMAIN_NAME]"
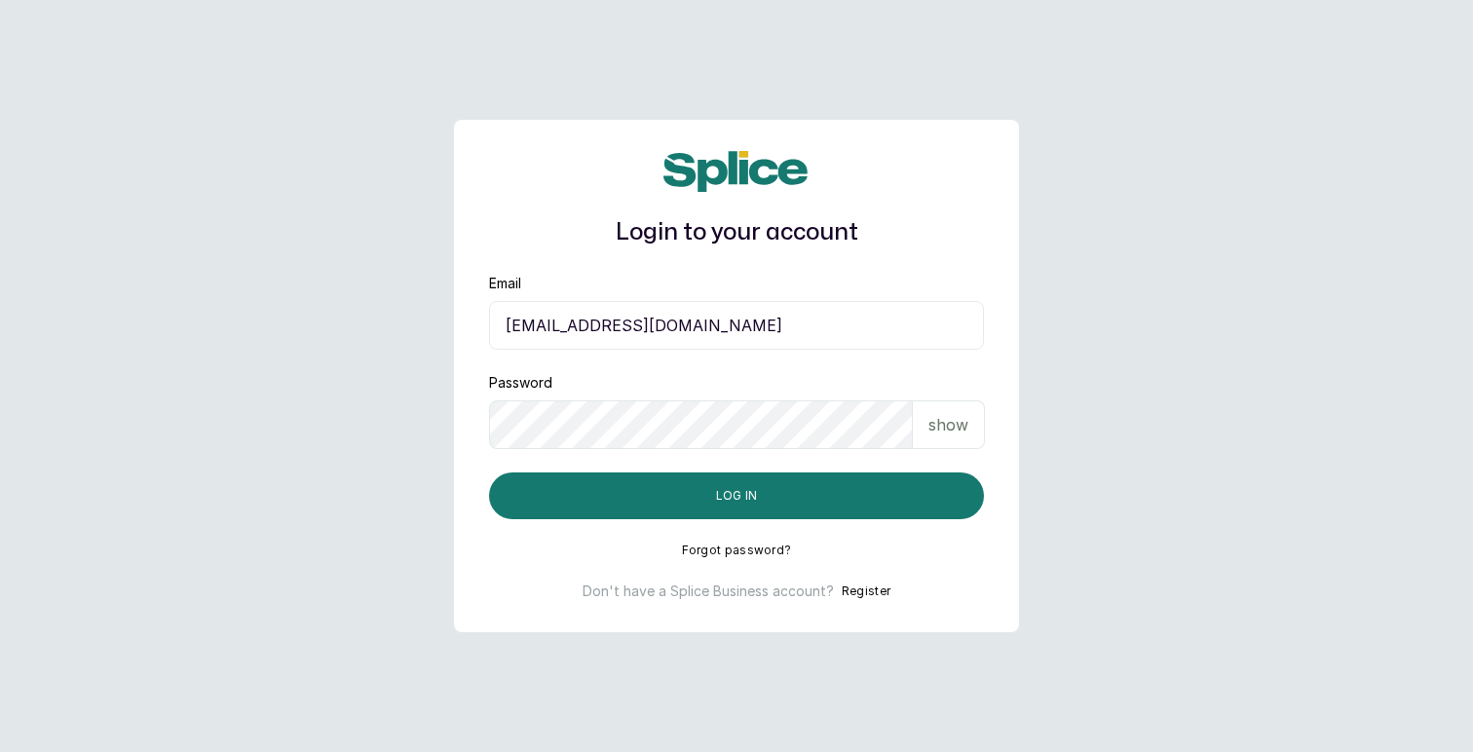
click at [489, 472] on button "Log in" at bounding box center [736, 495] width 495 height 47
click at [714, 550] on button "Forgot password?" at bounding box center [737, 550] width 110 height 16
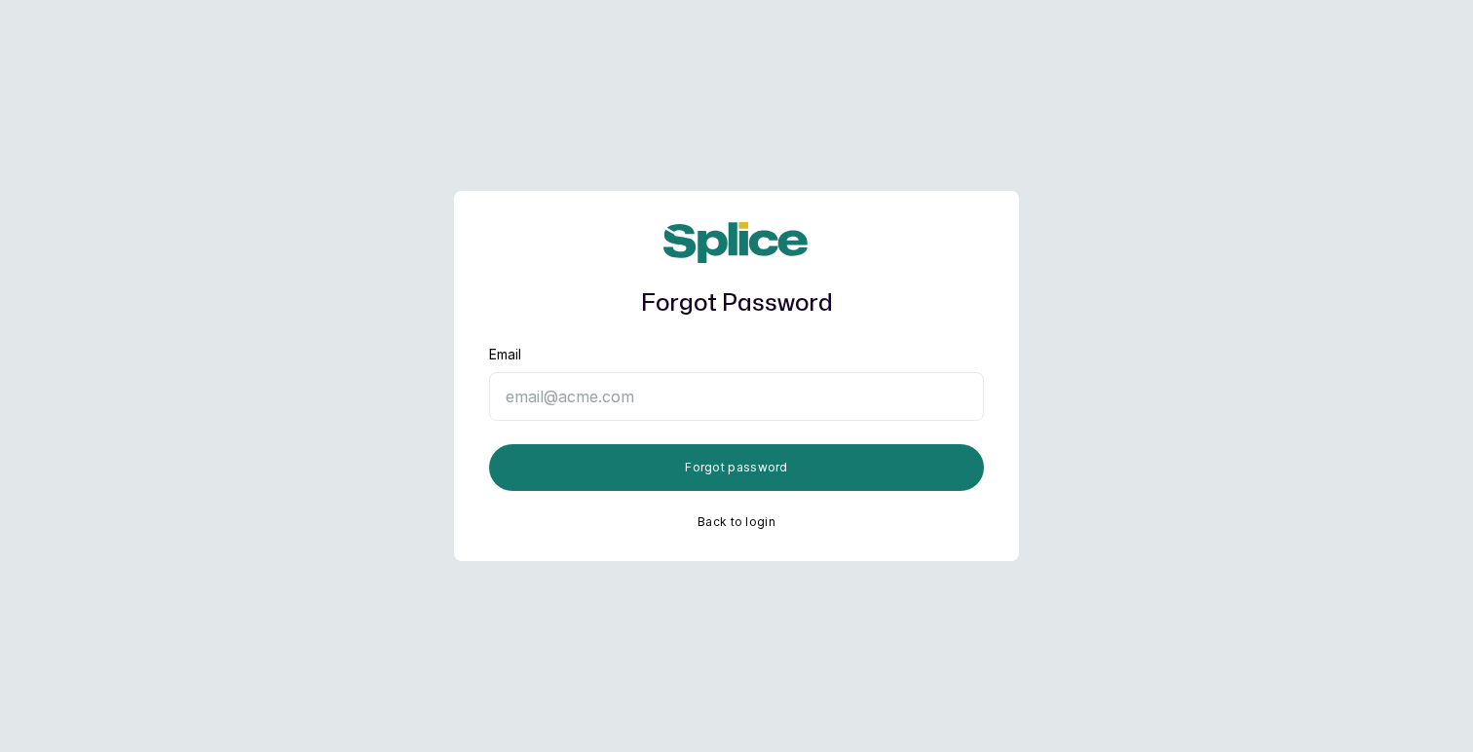
click at [834, 399] on input "Email" at bounding box center [736, 396] width 495 height 49
click at [789, 389] on input "Email" at bounding box center [736, 396] width 495 height 49
paste input "[EMAIL_ADDRESS][DOMAIN_NAME]"
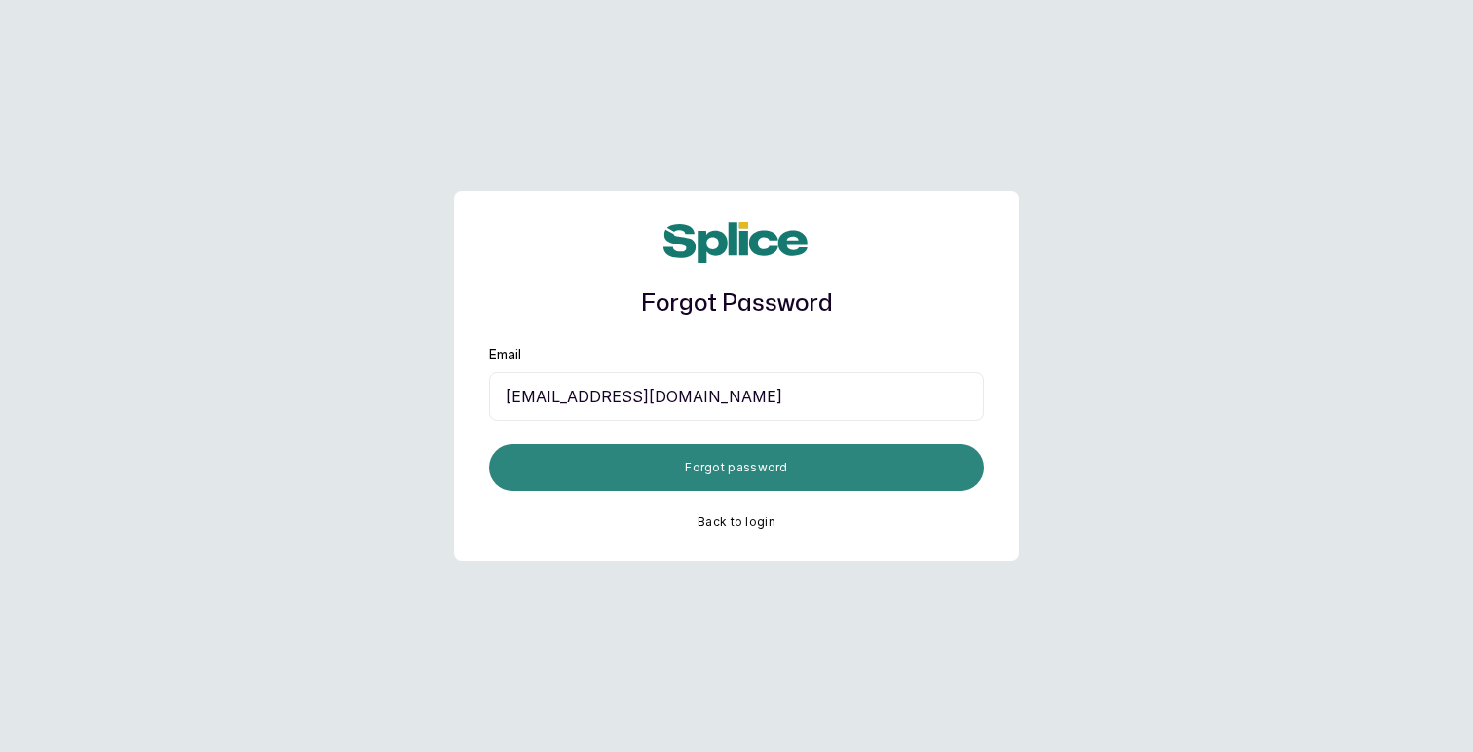
type input "tolulope.e@neubellewellness.com"
click at [725, 467] on button "Forgot password" at bounding box center [736, 467] width 495 height 47
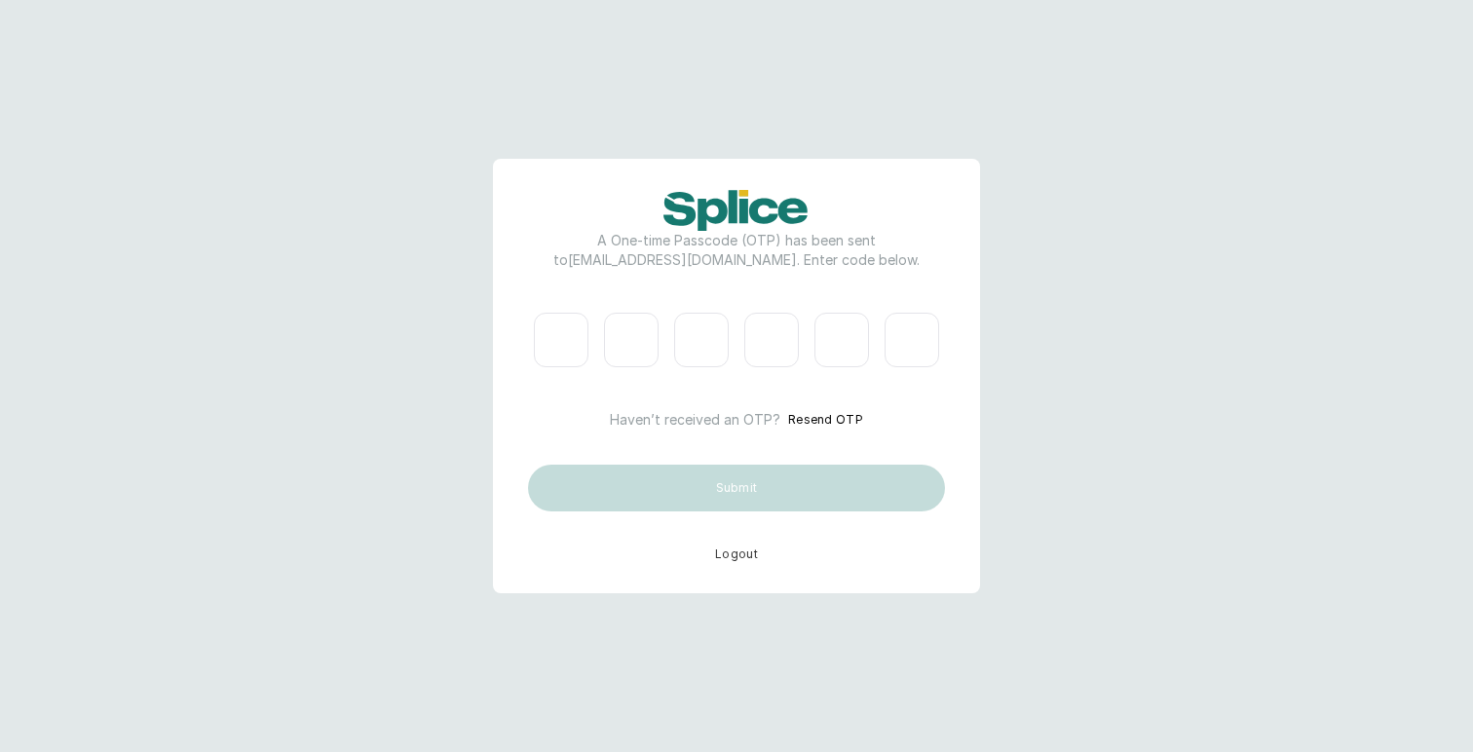
click at [544, 341] on input "Please enter verification code. Digit 1" at bounding box center [561, 340] width 55 height 55
type input "7"
type input "8"
type input "3"
type input "7"
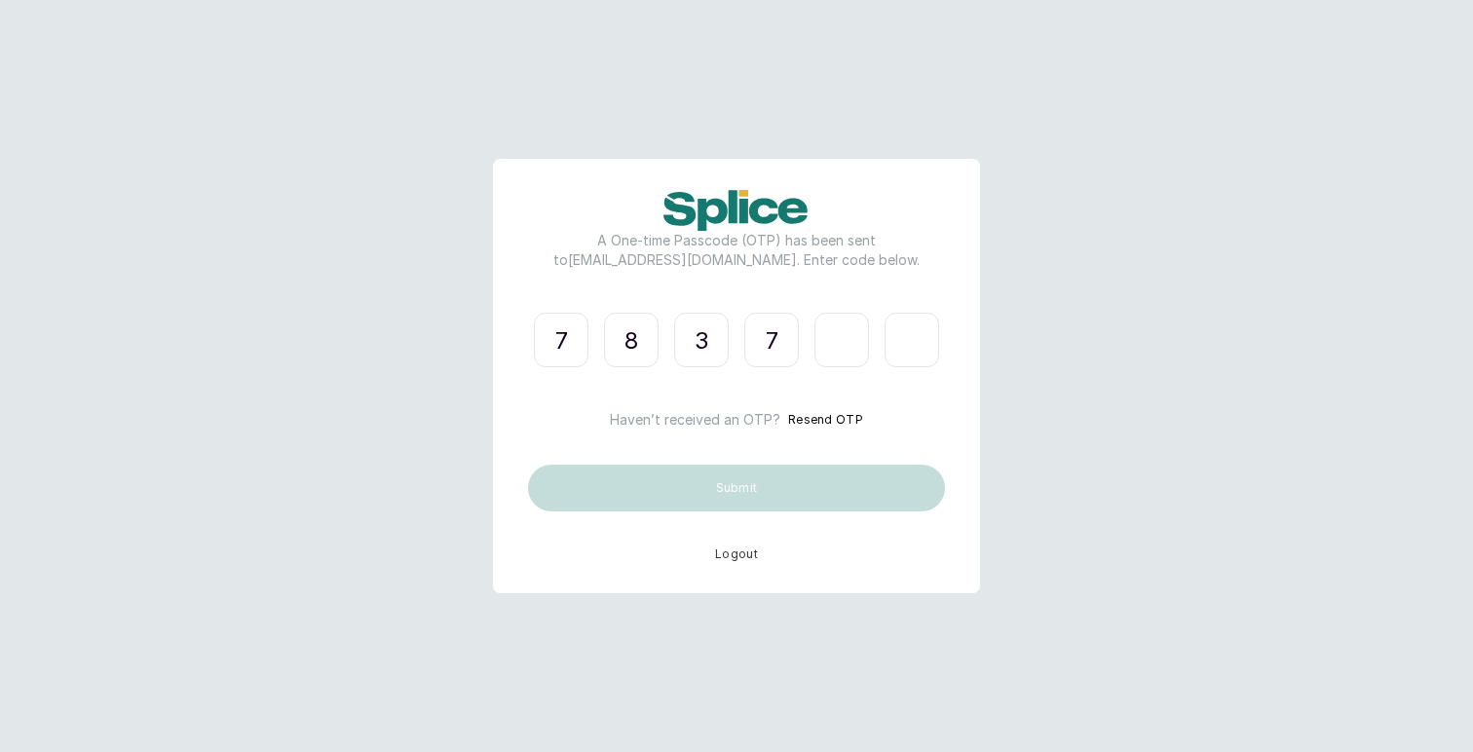
type input "8"
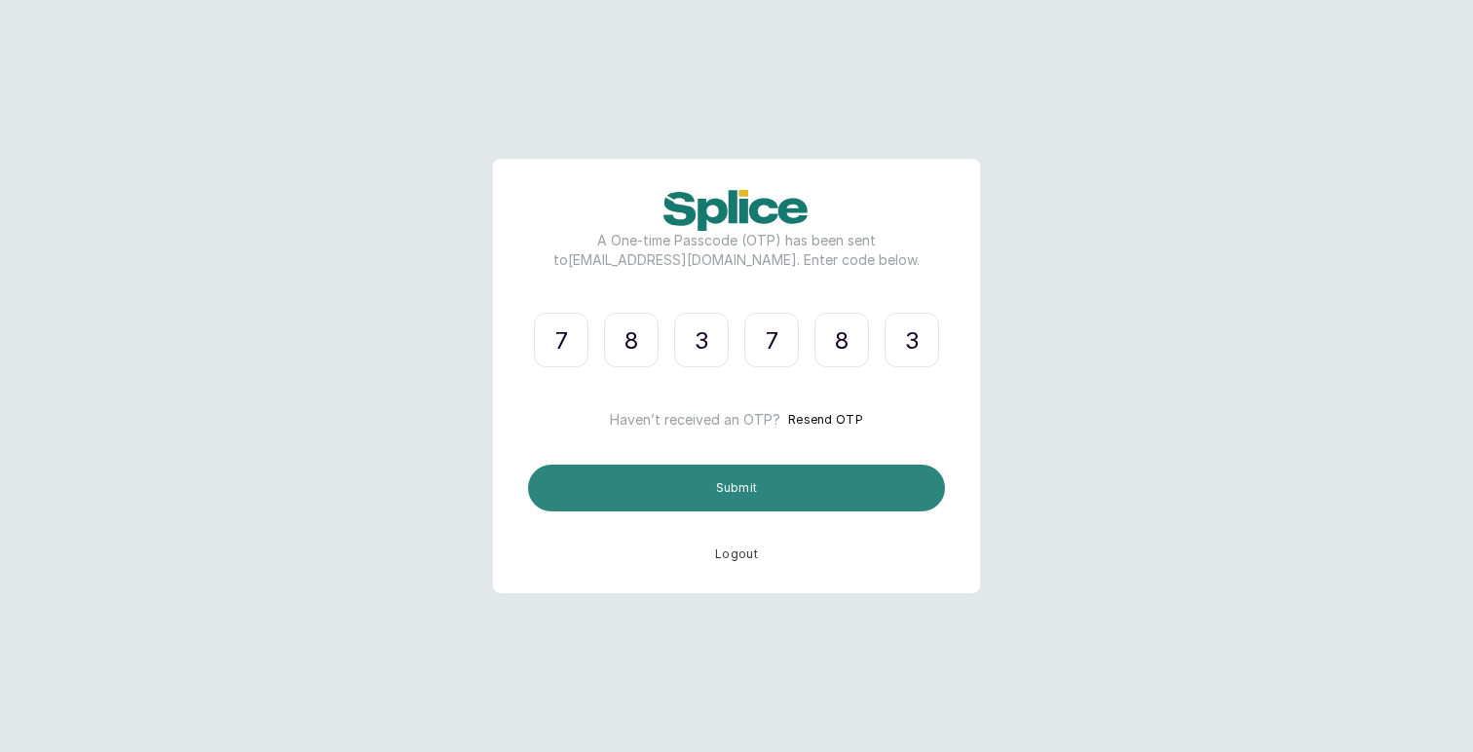
type input "3"
click at [838, 485] on button "Submit" at bounding box center [736, 488] width 417 height 47
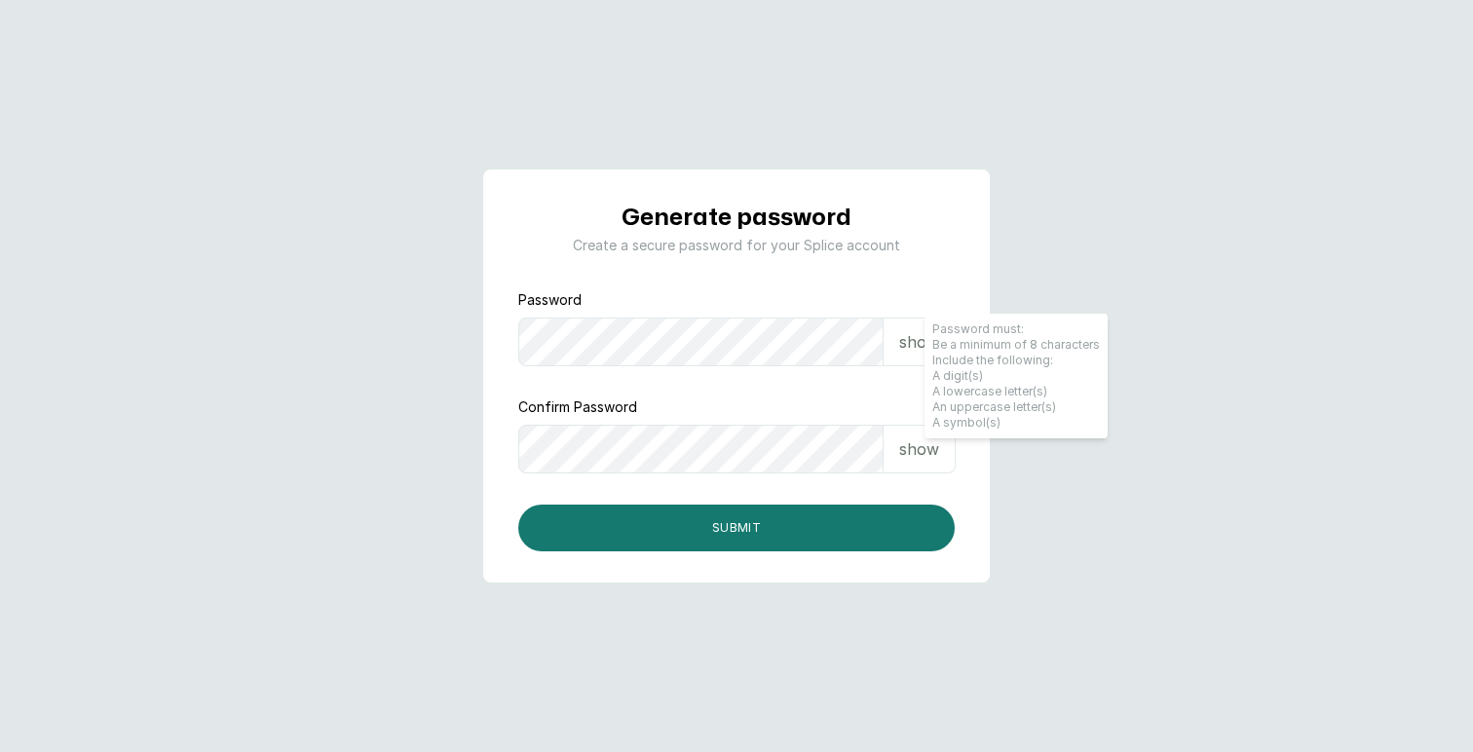
click at [892, 342] on div "show" at bounding box center [919, 341] width 72 height 49
click at [913, 450] on p "show" at bounding box center [919, 448] width 40 height 23
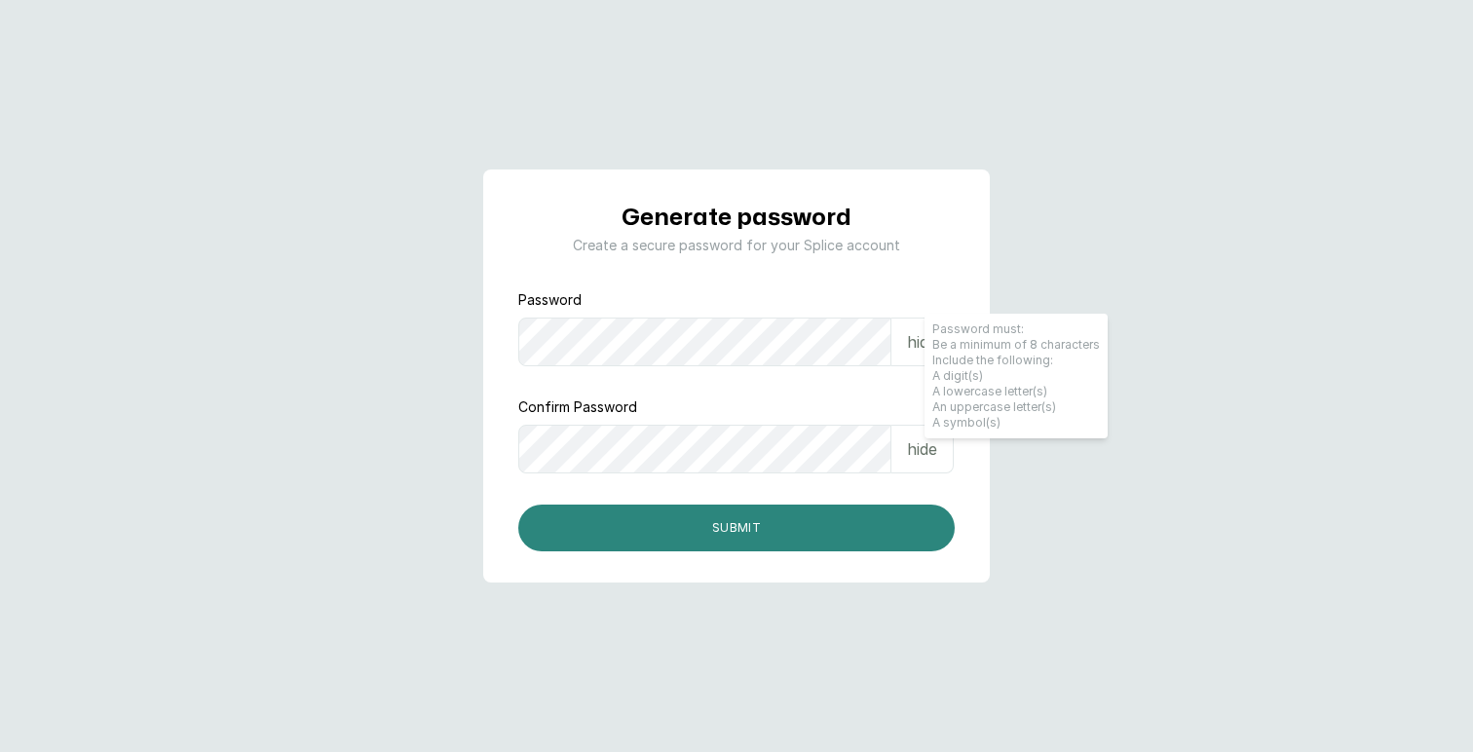
click at [709, 528] on button "Submit" at bounding box center [736, 527] width 436 height 47
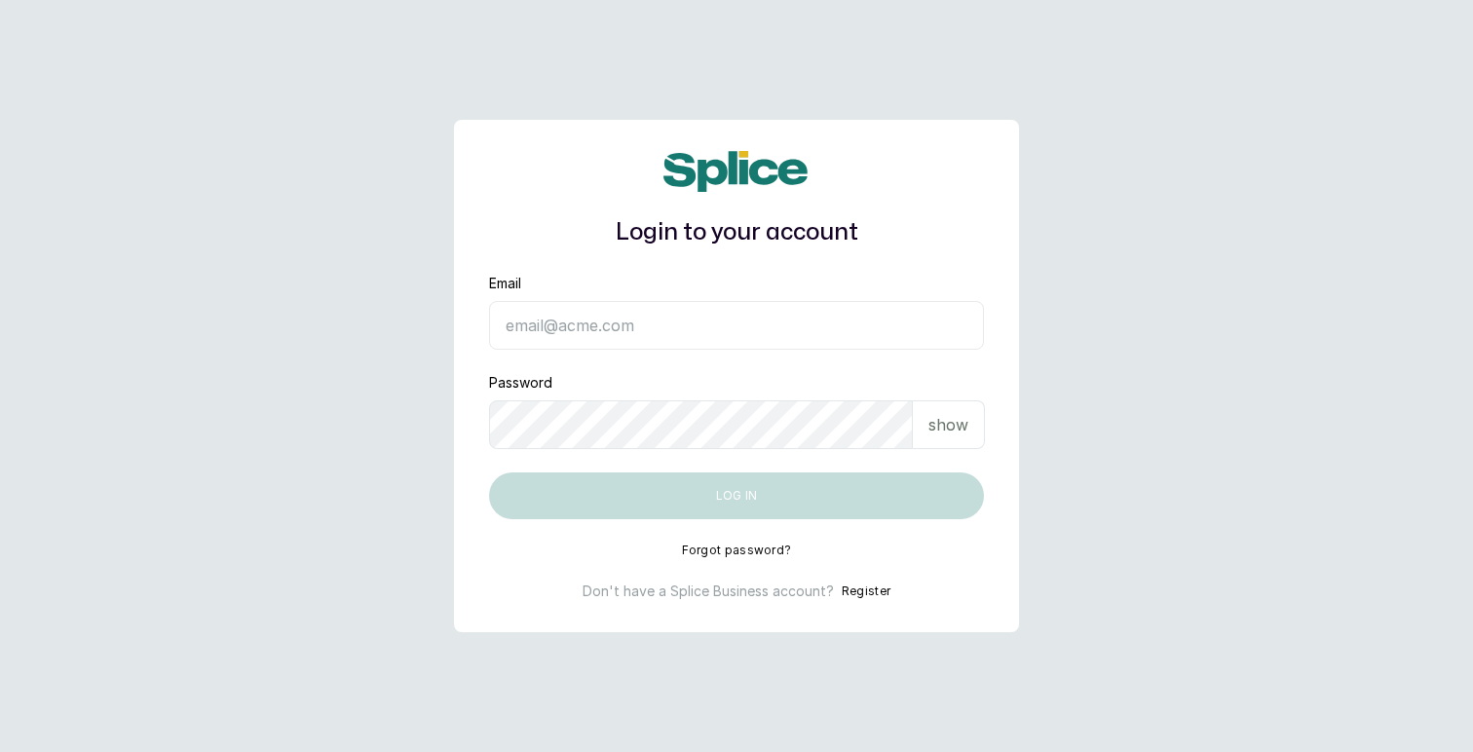
click at [643, 312] on input "Email" at bounding box center [736, 325] width 495 height 49
click at [732, 325] on input "Email" at bounding box center [736, 325] width 495 height 49
paste input "tolulope.e@neubellewellness.com"
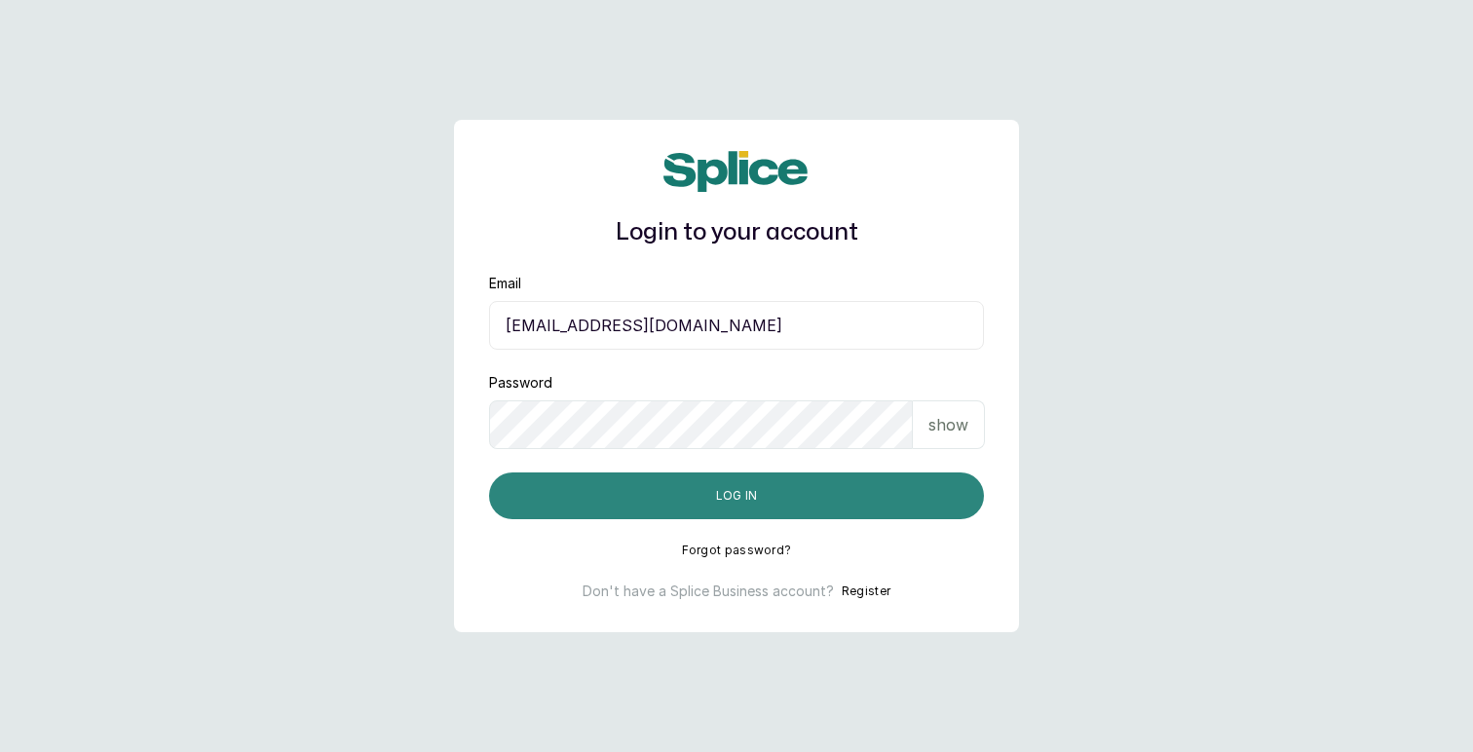
type input "tolulope.e@neubellewellness.com"
click at [692, 490] on button "Log in" at bounding box center [736, 495] width 495 height 47
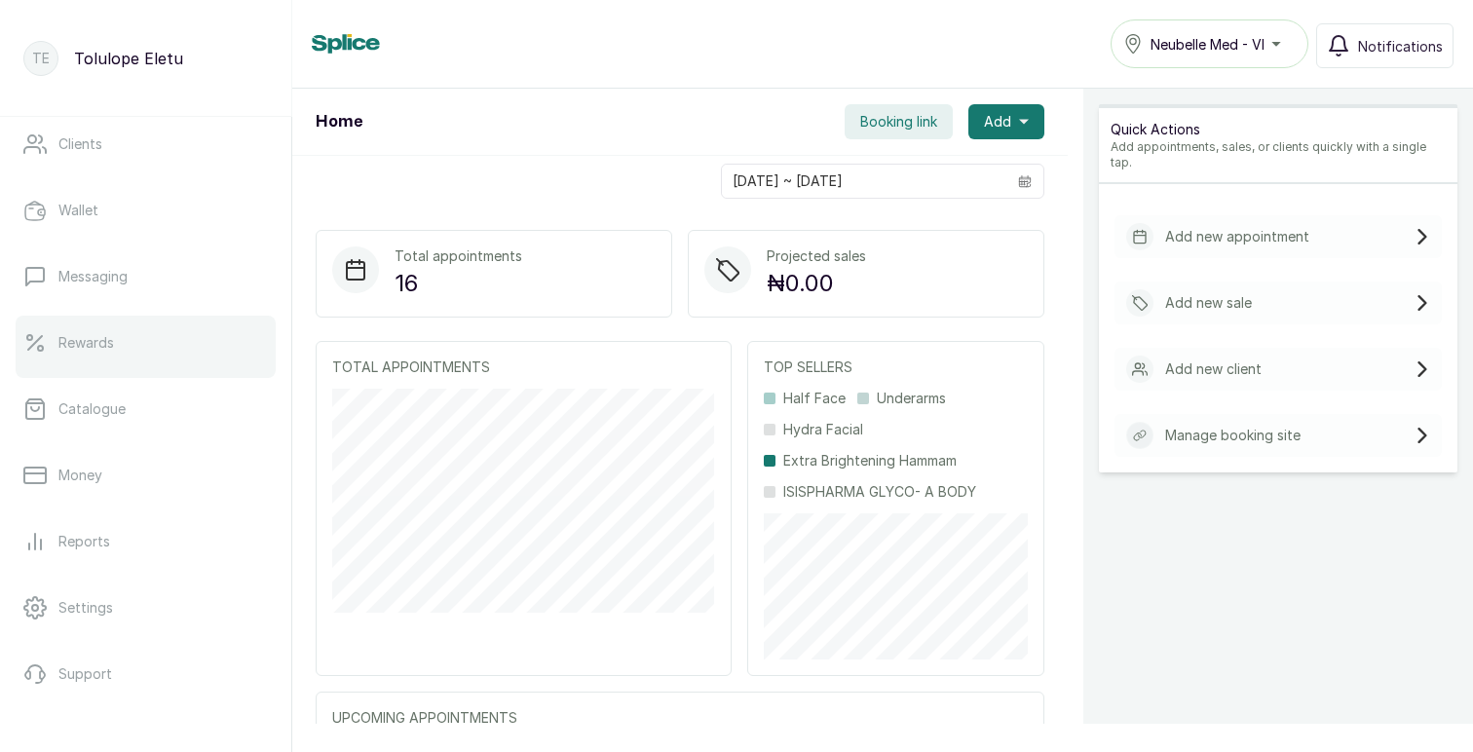
scroll to position [337, 0]
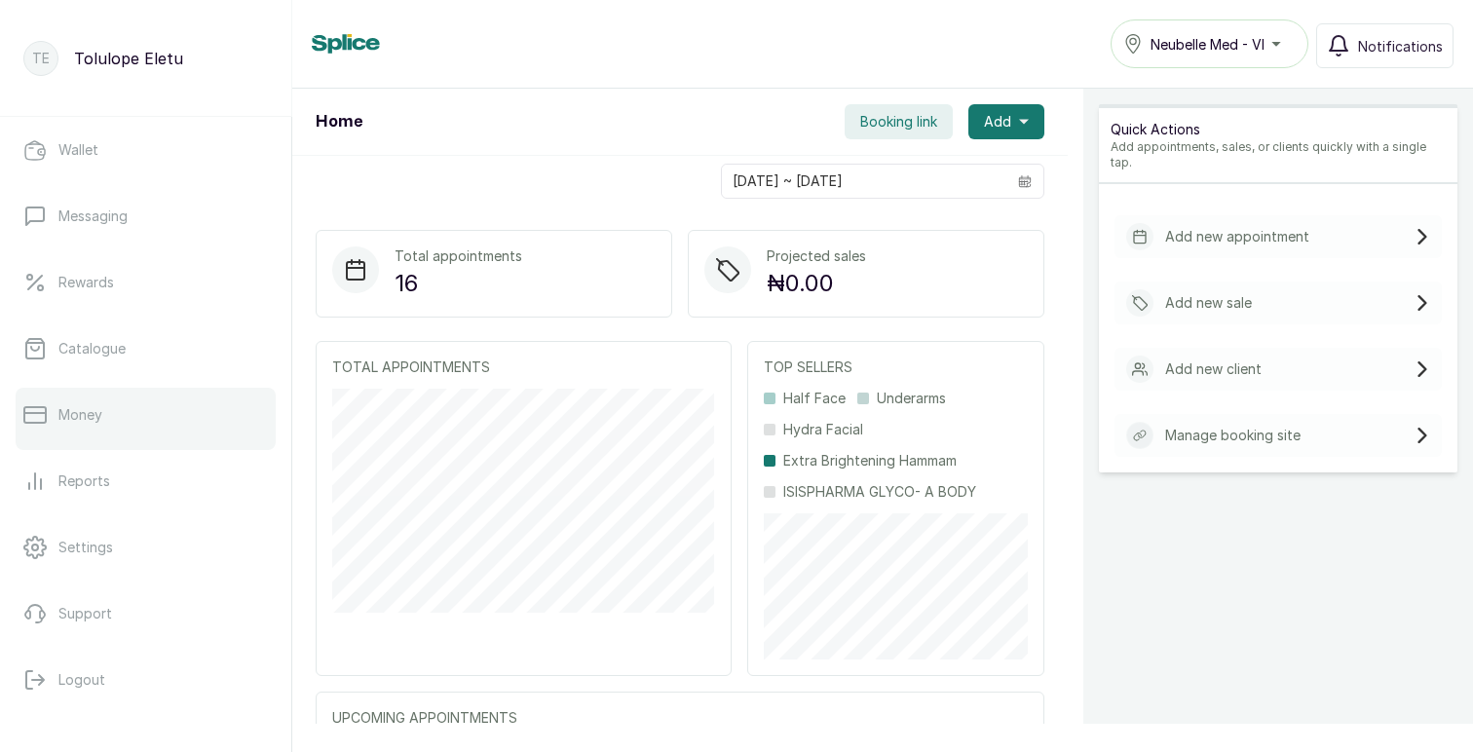
click at [96, 424] on p "Money" at bounding box center [80, 414] width 44 height 19
